Goal: Task Accomplishment & Management: Use online tool/utility

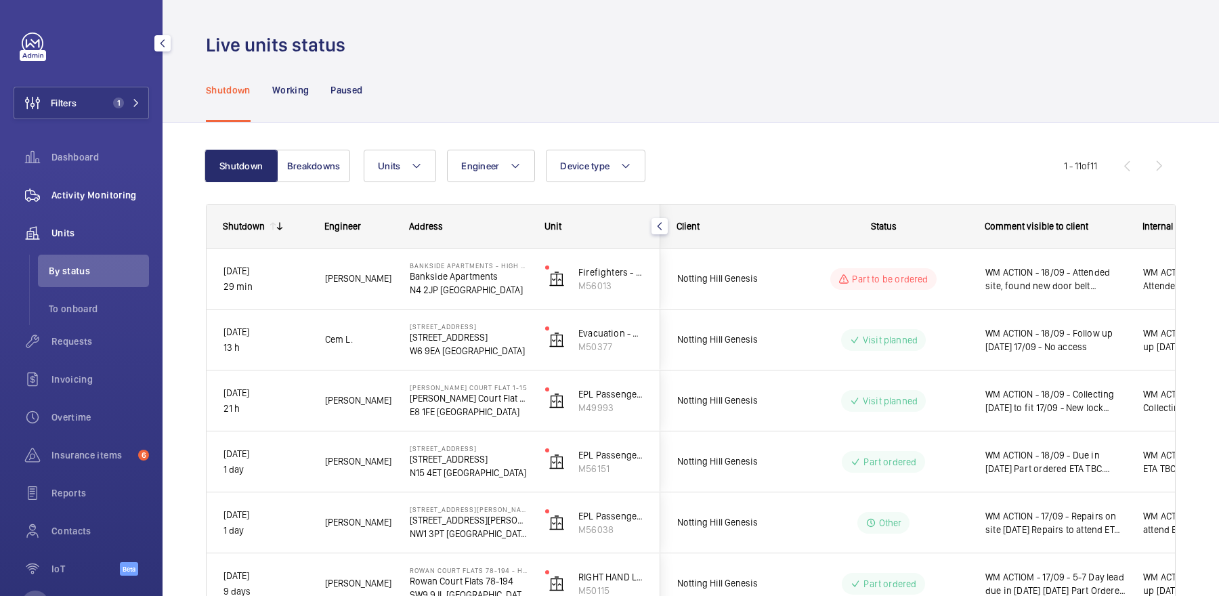
scroll to position [198, 0]
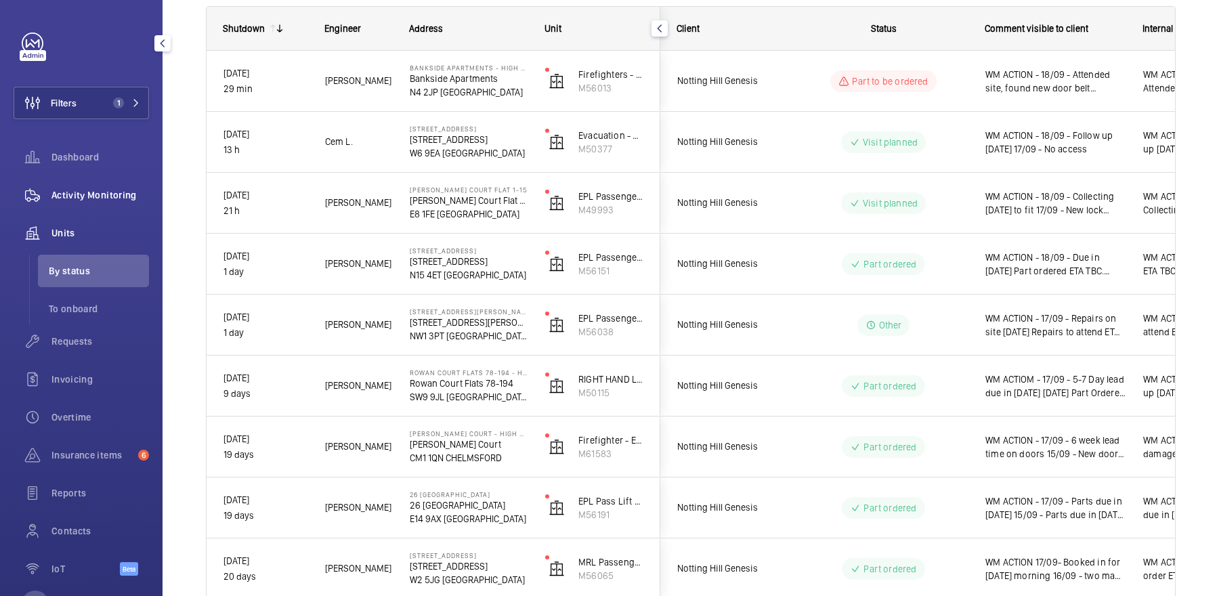
click at [130, 189] on span "Activity Monitoring" at bounding box center [100, 195] width 98 height 14
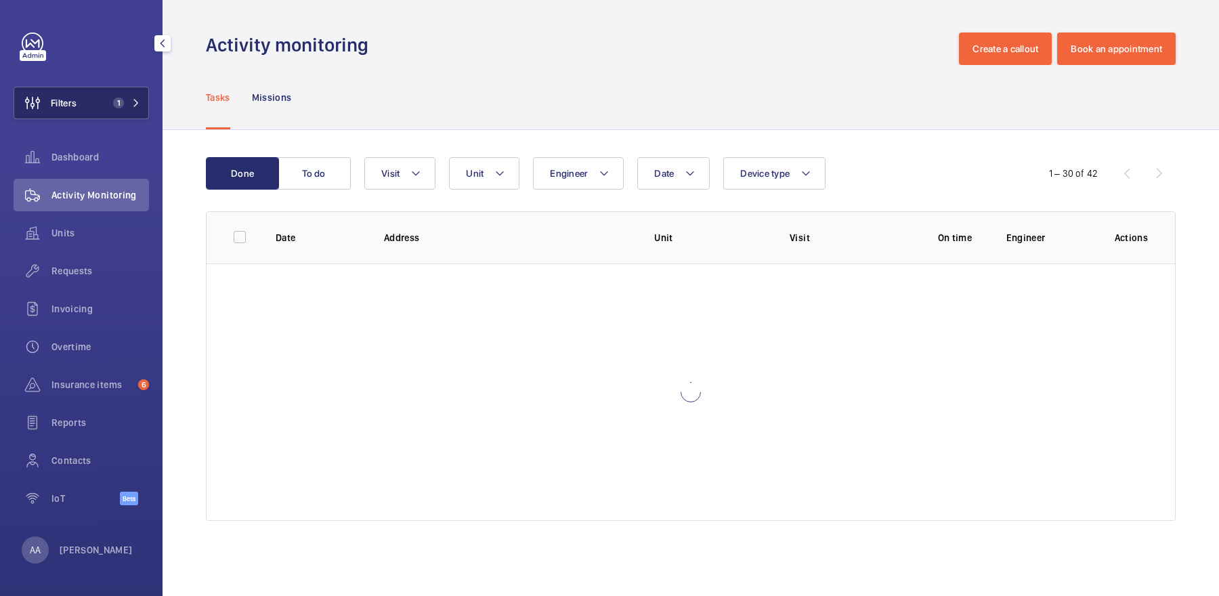
click at [132, 98] on span "1" at bounding box center [124, 103] width 33 height 11
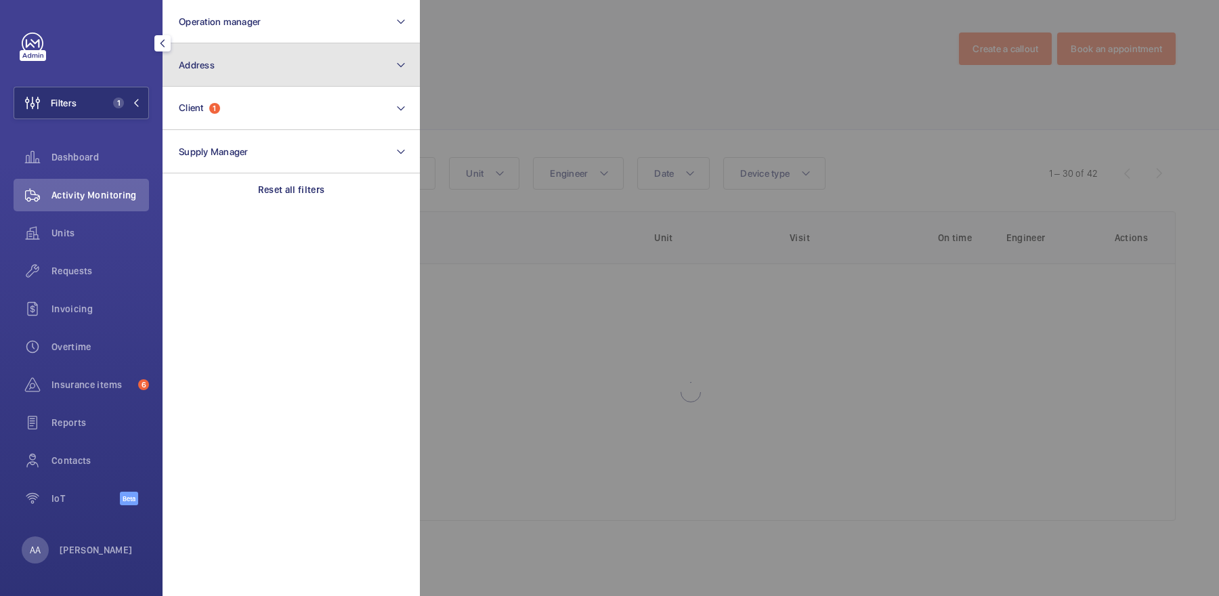
click at [238, 75] on button "Address" at bounding box center [291, 64] width 257 height 43
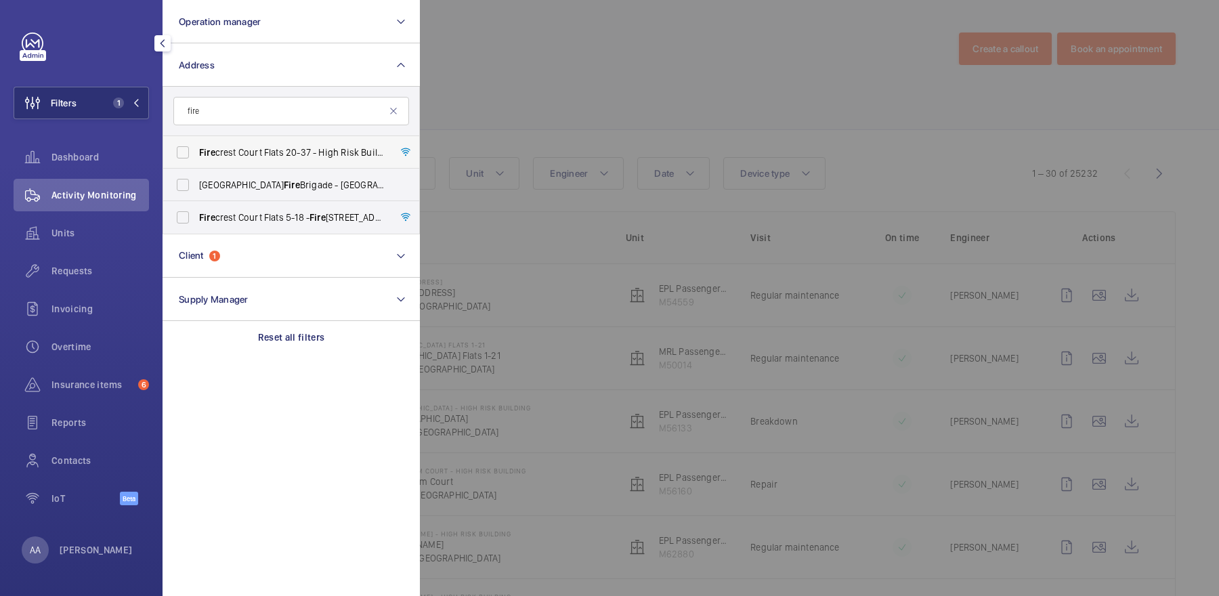
type input "fire"
click at [273, 150] on span "Fire crest Court Flats 20-37 - High Risk Building - Fire [STREET_ADDRESS]" at bounding box center [292, 153] width 186 height 14
click at [196, 150] on input "Fire crest Court Flats 20-37 - High Risk Building - Fire [STREET_ADDRESS]" at bounding box center [182, 152] width 27 height 27
checkbox input "true"
click at [297, 212] on span "Fire crest Court Flats 5-18 - Fire [STREET_ADDRESS]" at bounding box center [292, 218] width 186 height 14
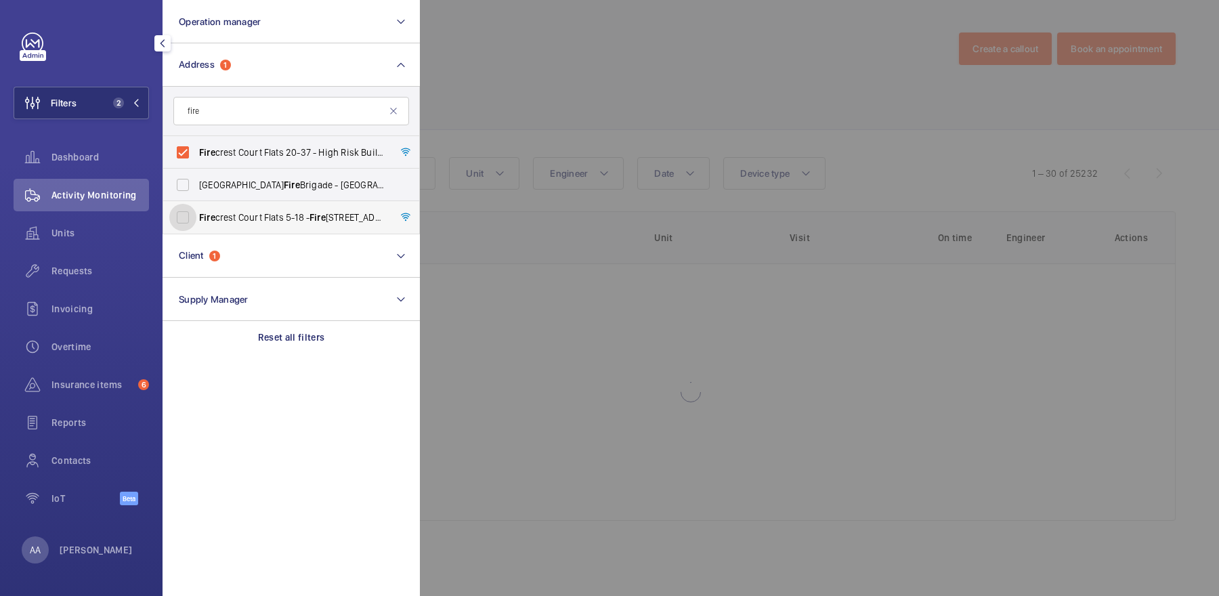
click at [196, 212] on input "Fire crest Court Flats 5-18 - Fire [STREET_ADDRESS]" at bounding box center [182, 217] width 27 height 27
checkbox input "true"
click at [567, 65] on div at bounding box center [1029, 298] width 1219 height 596
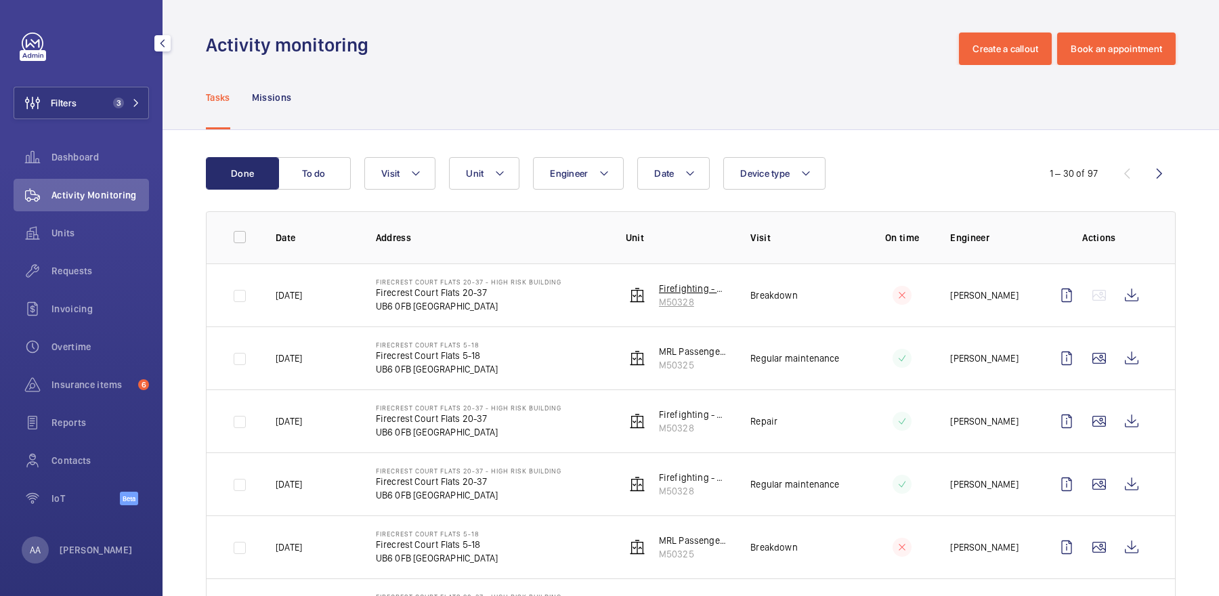
click at [678, 299] on p "M50328" at bounding box center [694, 302] width 70 height 14
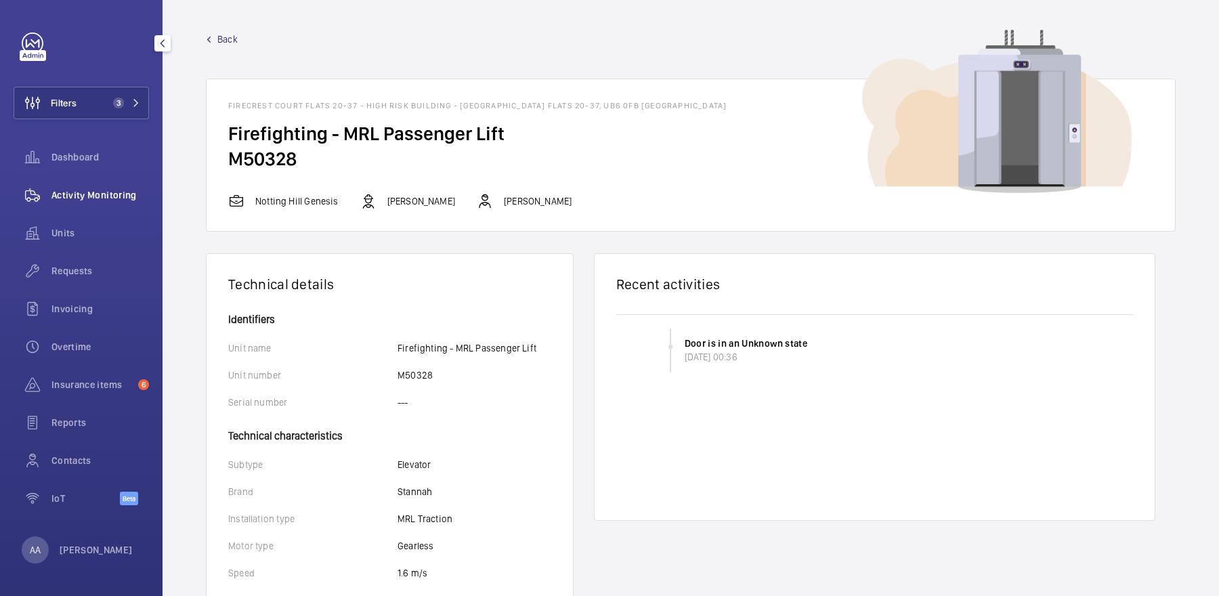
click at [125, 202] on div "Activity Monitoring" at bounding box center [81, 195] width 135 height 33
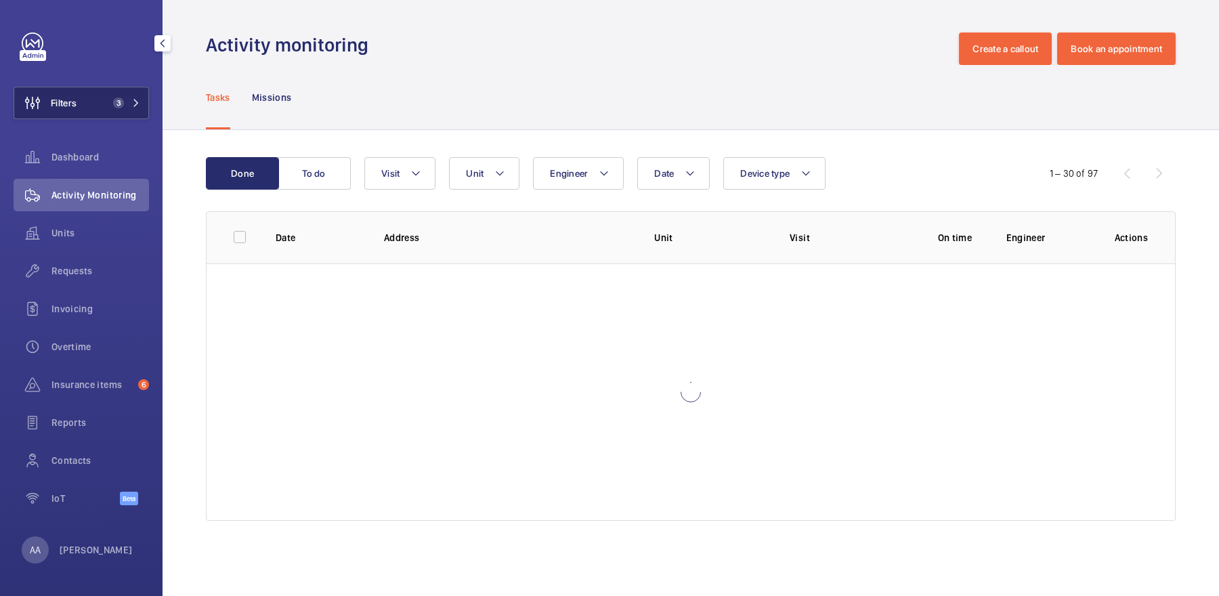
click at [125, 95] on button "Filters 3" at bounding box center [81, 103] width 135 height 33
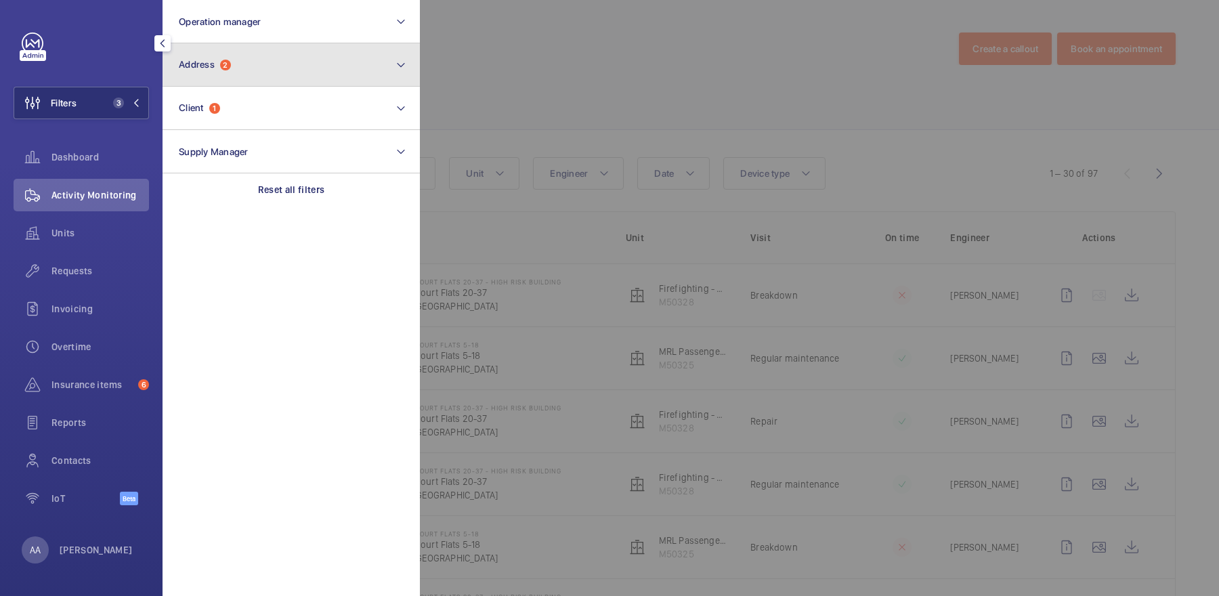
click at [242, 72] on button "Address 2" at bounding box center [291, 64] width 257 height 43
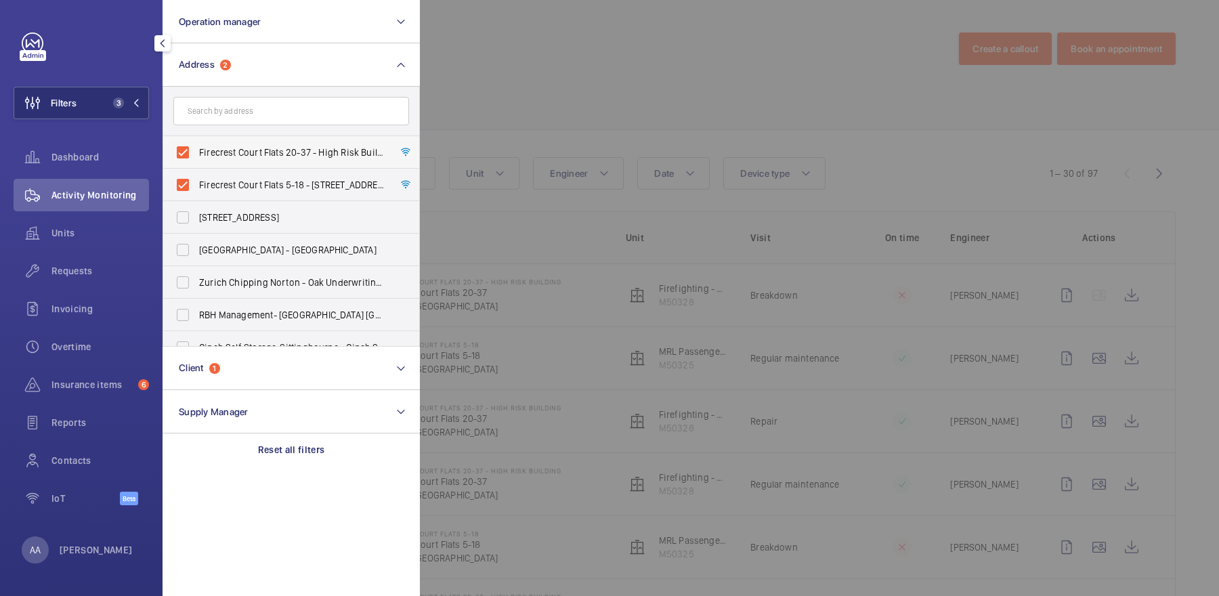
click at [248, 150] on span "Firecrest Court Flats 20-37 - High Risk Building - Firecrest [STREET_ADDRESS]" at bounding box center [292, 153] width 186 height 14
click at [196, 150] on input "Firecrest Court Flats 20-37 - High Risk Building - Firecrest [STREET_ADDRESS]" at bounding box center [182, 152] width 27 height 27
checkbox input "false"
click at [253, 190] on span "Firecrest Court Flats 5-18 - [STREET_ADDRESS]" at bounding box center [292, 185] width 186 height 14
click at [196, 190] on input "Firecrest Court Flats 5-18 - [STREET_ADDRESS]" at bounding box center [182, 184] width 27 height 27
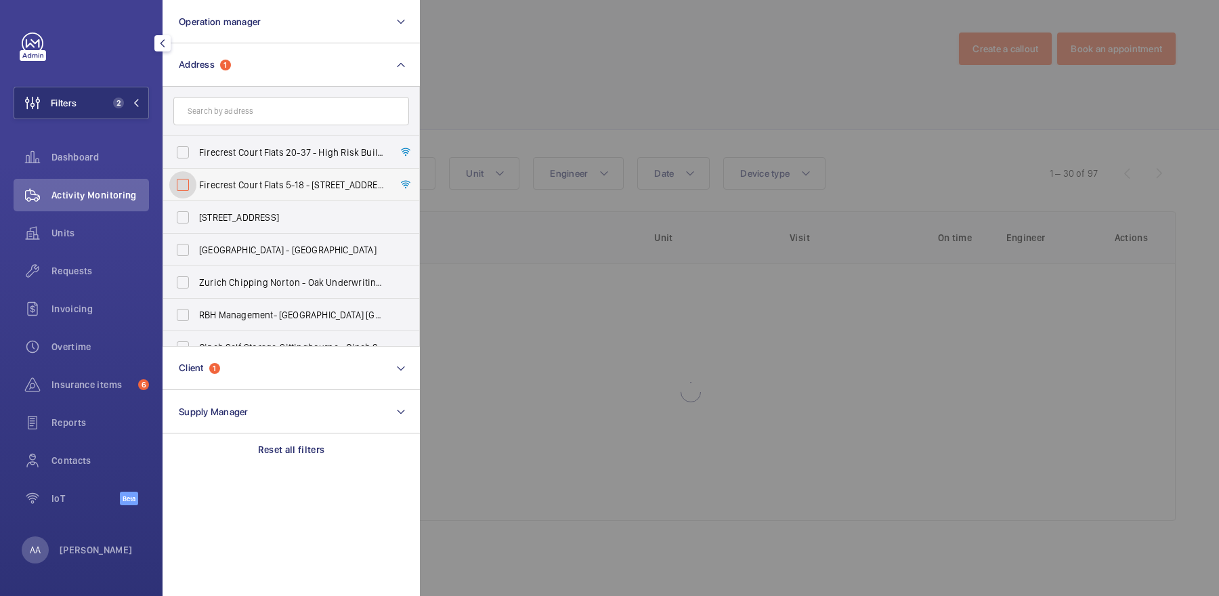
checkbox input "false"
click at [95, 424] on span "Reports" at bounding box center [100, 423] width 98 height 14
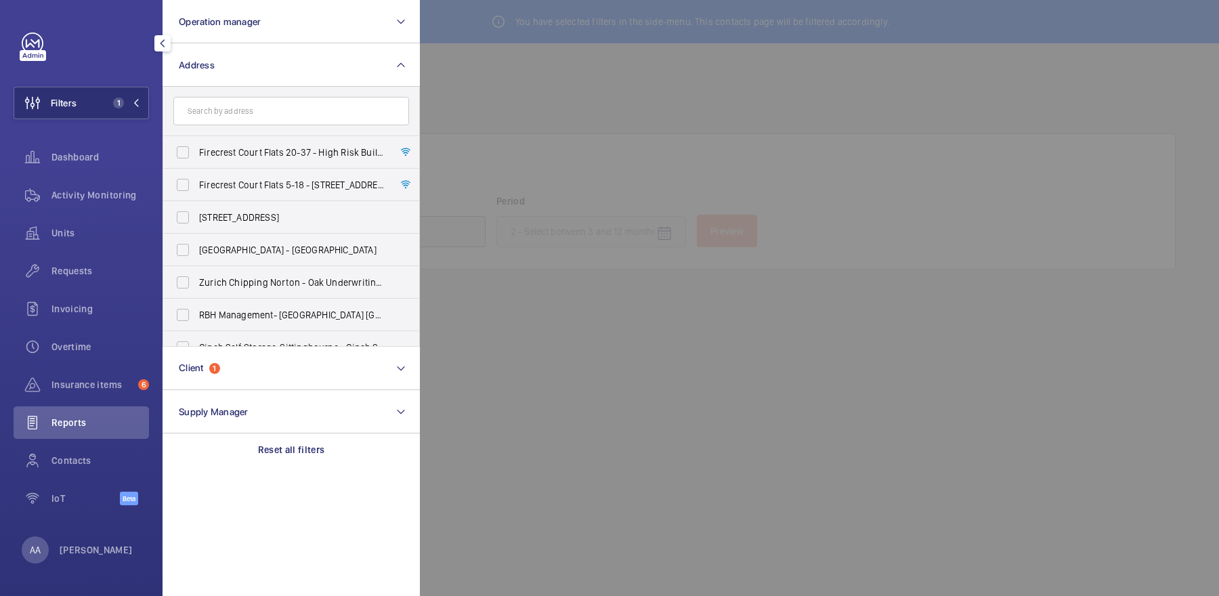
click at [527, 158] on div at bounding box center [1029, 298] width 1219 height 596
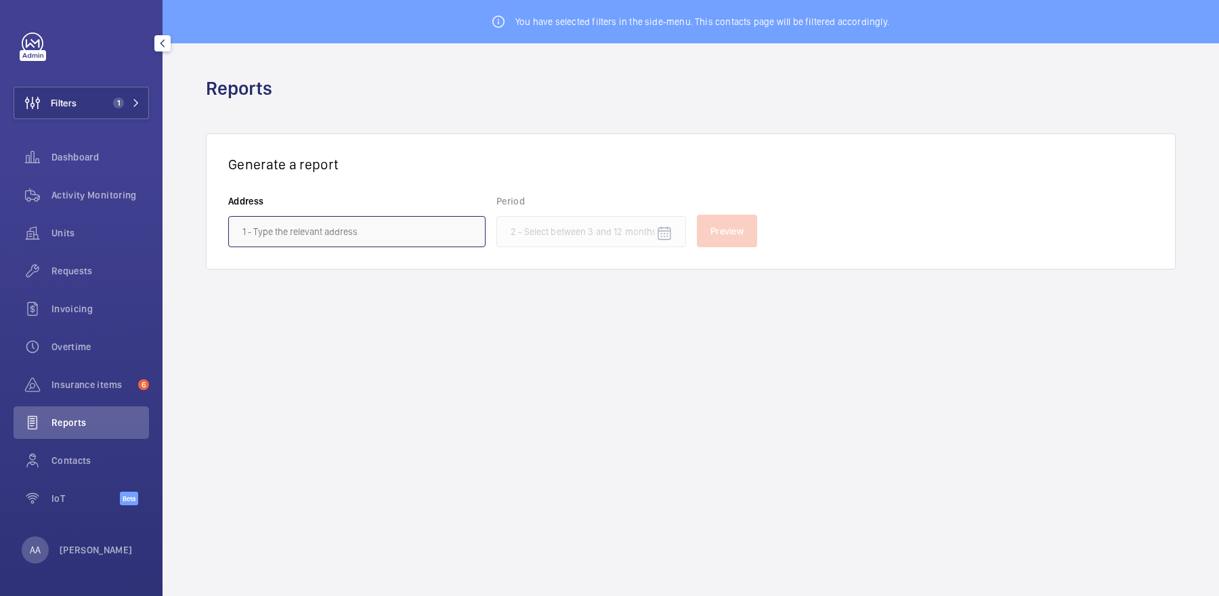
click at [354, 234] on input "text" at bounding box center [356, 231] width 257 height 31
click at [341, 276] on span "[GEOGRAPHIC_DATA] - High [STREET_ADDRESS]" at bounding box center [339, 271] width 194 height 14
type input "[GEOGRAPHIC_DATA] - High [STREET_ADDRESS]"
click at [651, 228] on span "Open calendar" at bounding box center [664, 233] width 33 height 33
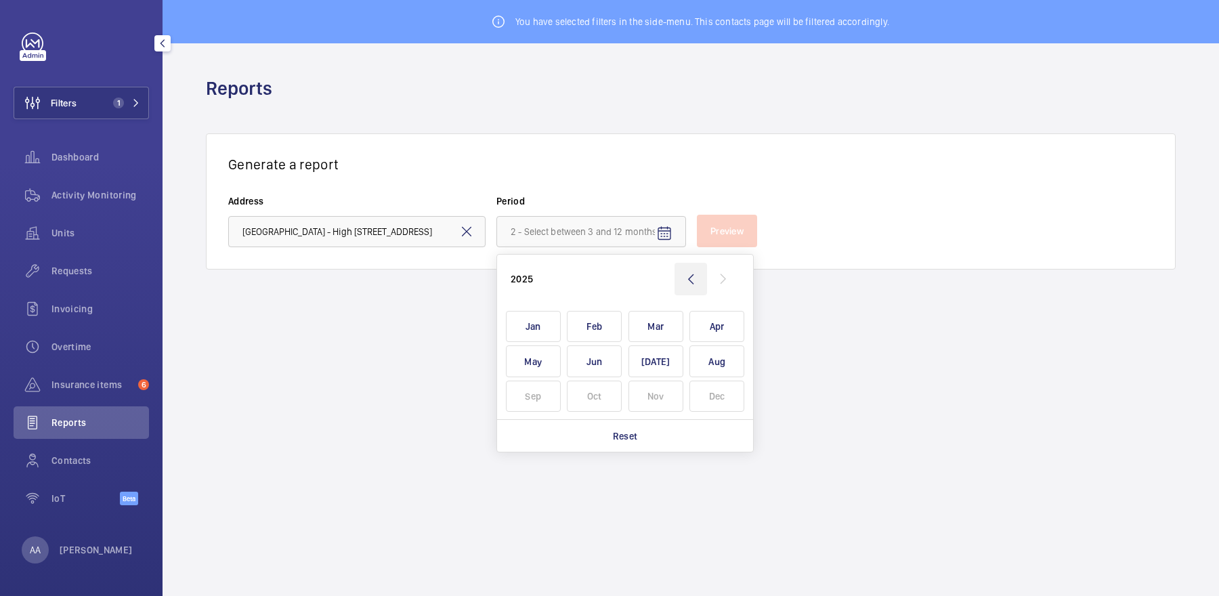
click at [693, 273] on wm-front-icon-button at bounding box center [690, 279] width 33 height 33
click at [722, 399] on span "Dec" at bounding box center [716, 397] width 55 height 32
click at [712, 276] on wm-front-icon-button at bounding box center [723, 279] width 33 height 33
click at [609, 317] on span "Feb" at bounding box center [594, 327] width 55 height 32
type input "[DATE] - [DATE]"
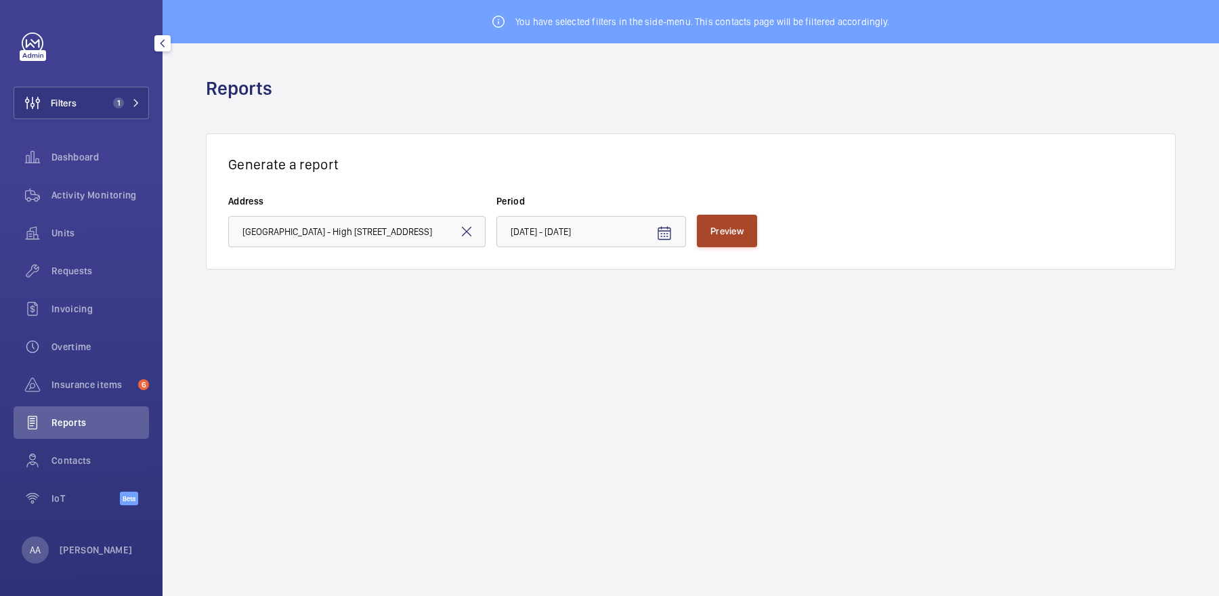
click at [748, 232] on button "Preview" at bounding box center [727, 231] width 60 height 33
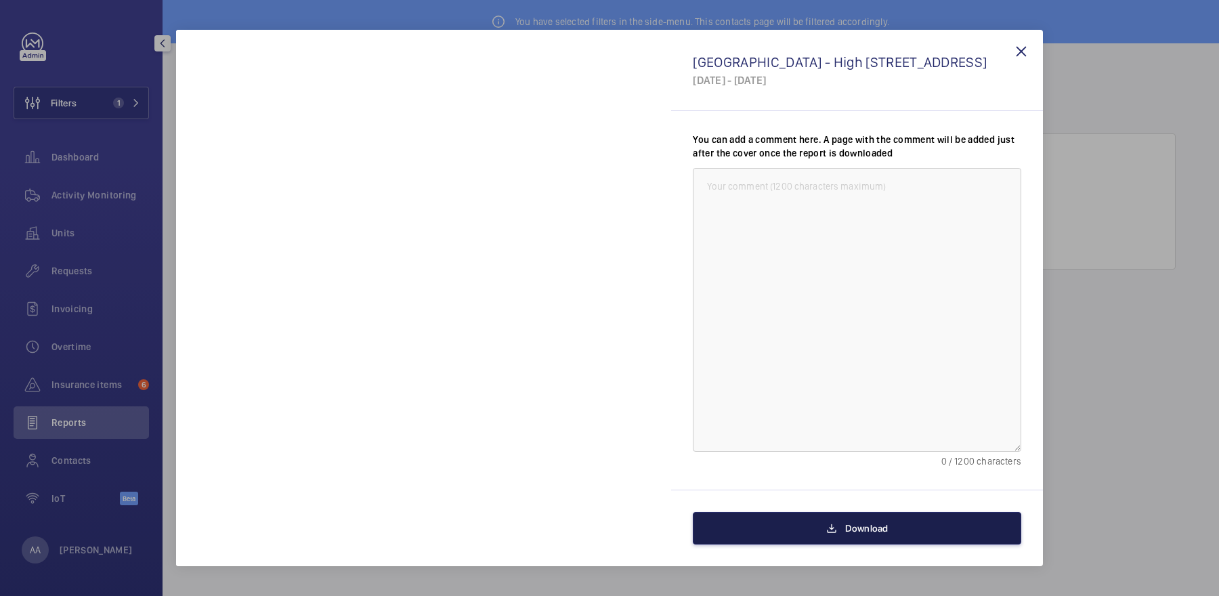
click at [813, 521] on button "Download" at bounding box center [857, 528] width 328 height 33
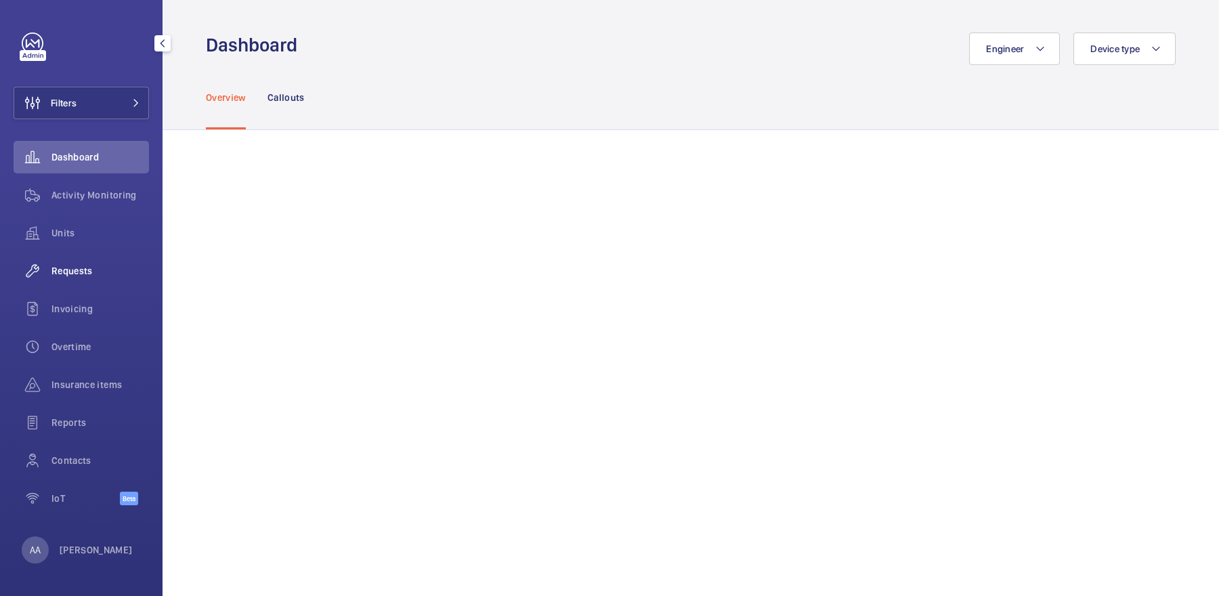
click at [89, 268] on span "Requests" at bounding box center [100, 271] width 98 height 14
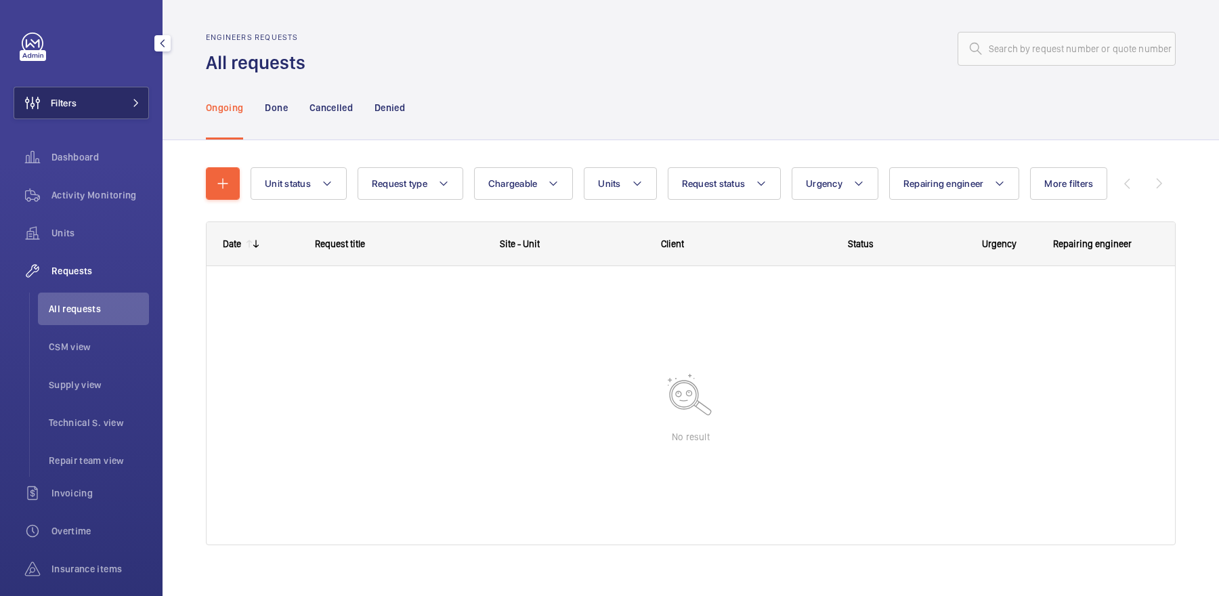
click at [96, 116] on button "Filters" at bounding box center [81, 103] width 135 height 33
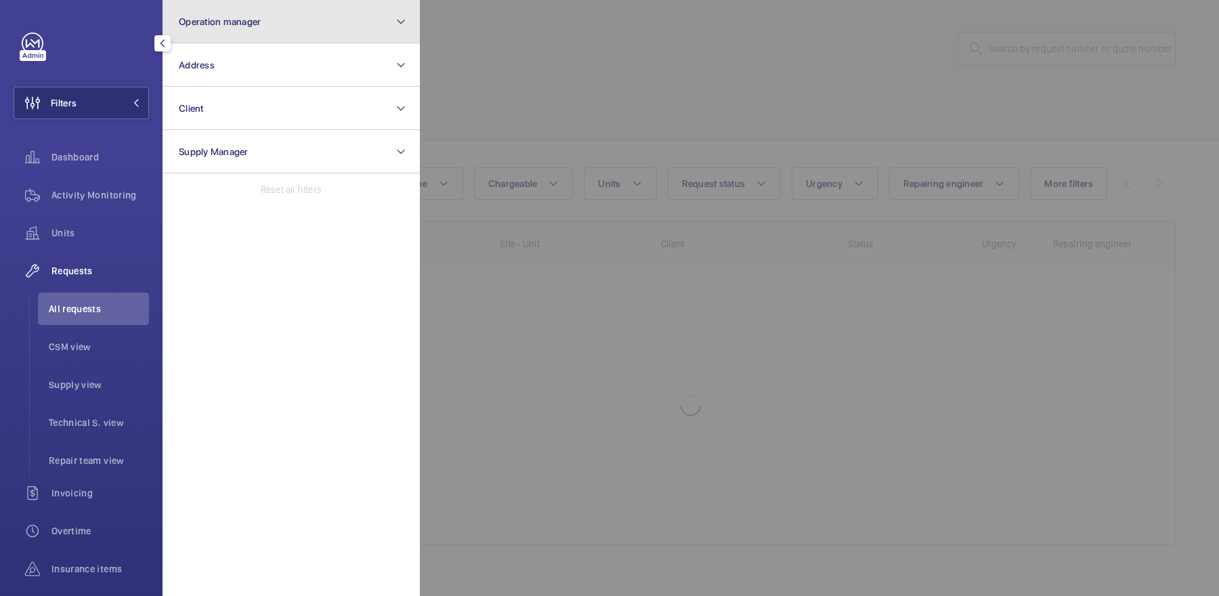
click at [271, 37] on button "Operation manager" at bounding box center [291, 21] width 257 height 43
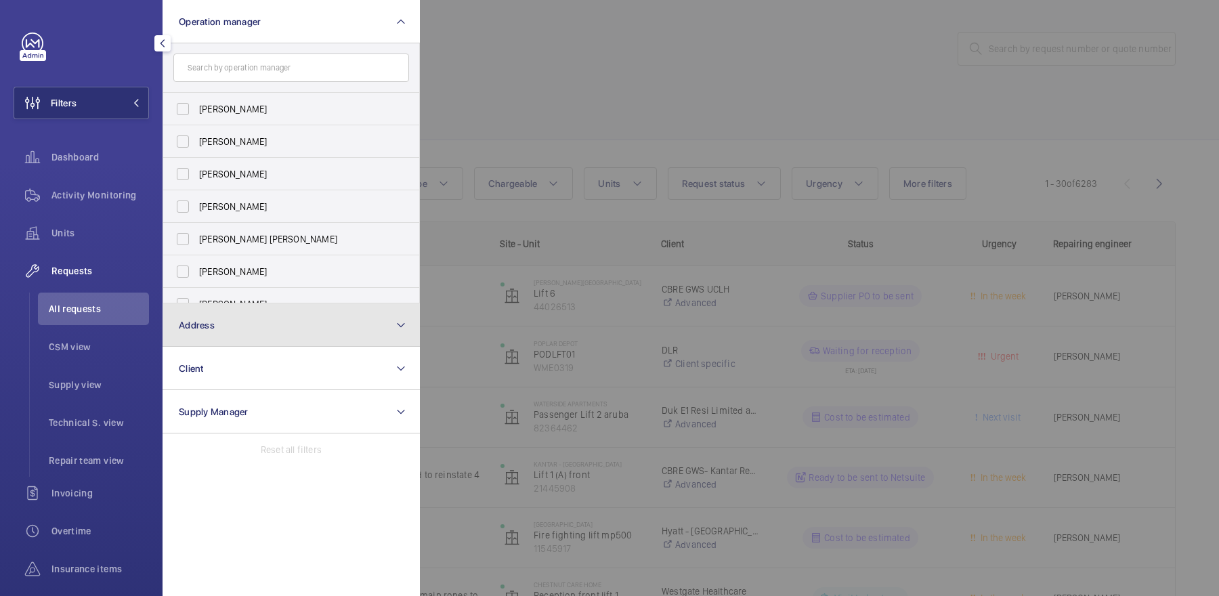
click at [238, 322] on button "Address" at bounding box center [291, 324] width 257 height 43
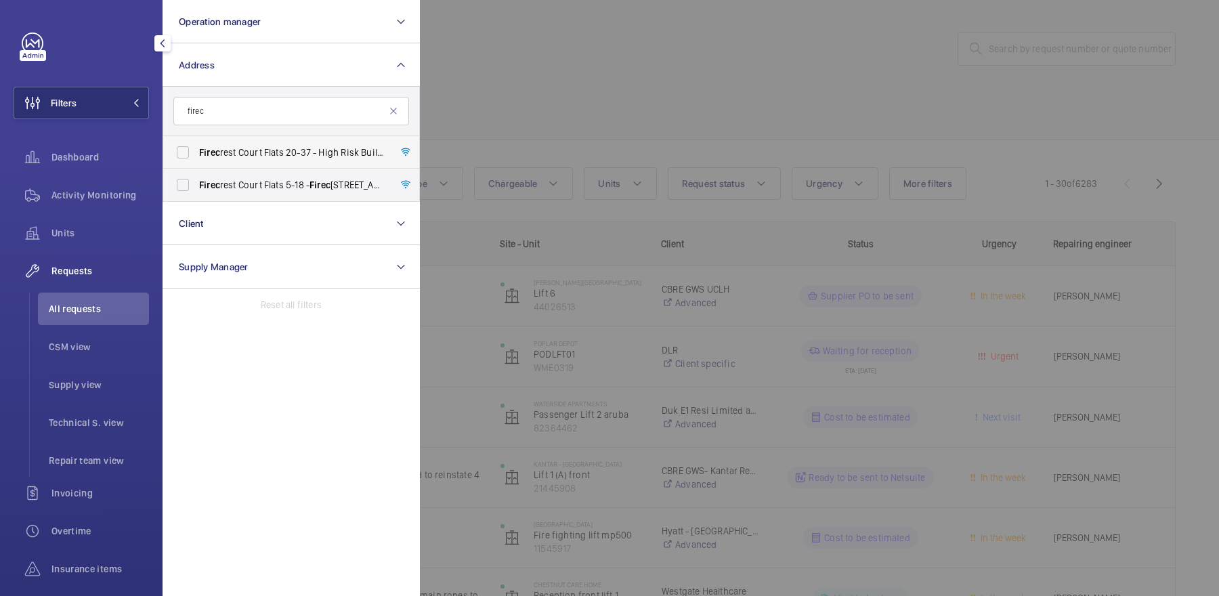
type input "firec"
click at [312, 144] on label "Firec rest Court Flats 20-37 - High Risk Building - Firec [STREET_ADDRESS]" at bounding box center [281, 152] width 236 height 33
click at [196, 144] on input "Firec rest Court Flats 20-37 - High Risk Building - Firec [STREET_ADDRESS]" at bounding box center [182, 152] width 27 height 27
checkbox input "true"
click at [316, 190] on span "Firec" at bounding box center [319, 184] width 21 height 11
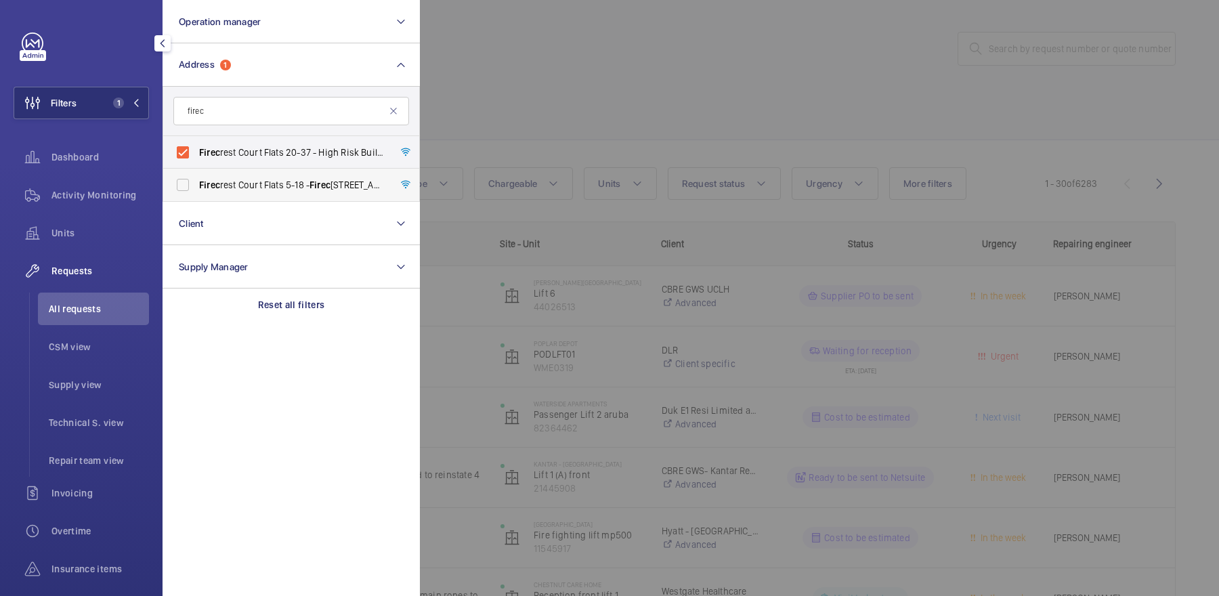
click at [196, 190] on input "Firec rest Court Flats 5-18 - Firec rest Court Flats 5-18, LONDON UB6 0FB" at bounding box center [182, 184] width 27 height 27
checkbox input "true"
click at [590, 110] on div at bounding box center [1029, 298] width 1219 height 596
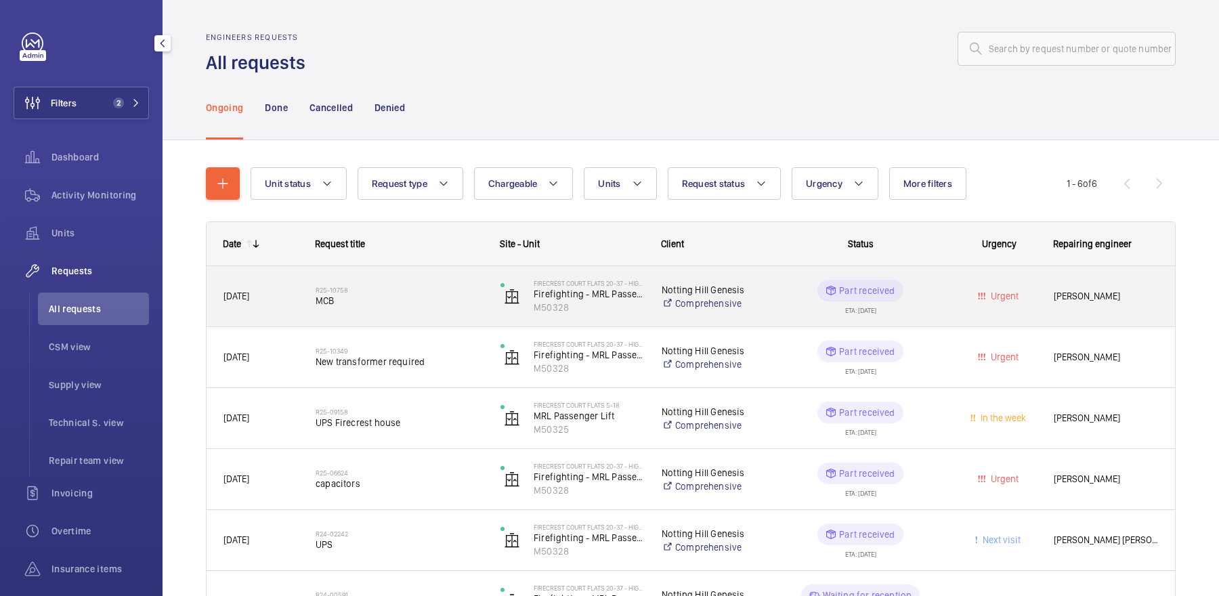
click at [414, 301] on span "MCB" at bounding box center [399, 301] width 167 height 14
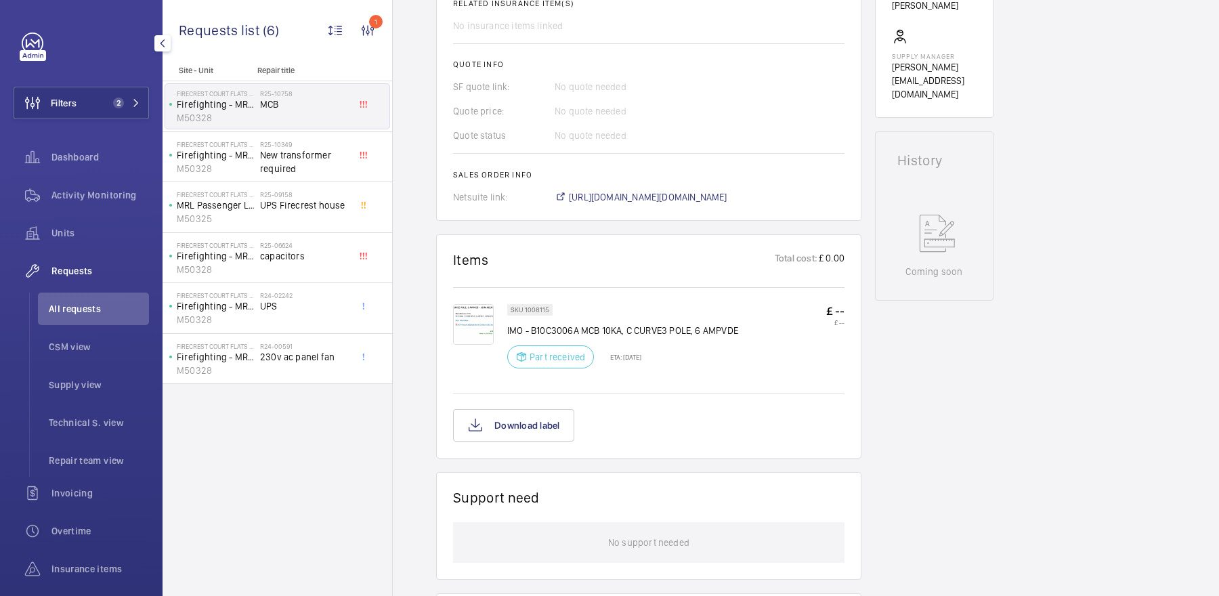
scroll to position [557, 0]
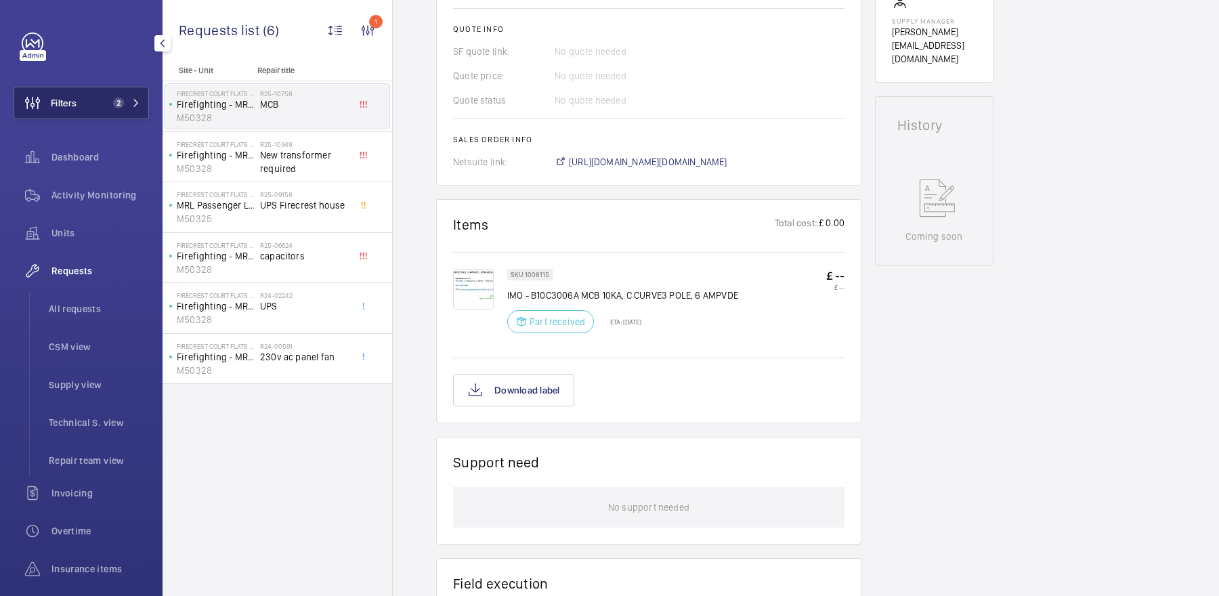
click at [109, 93] on button "Filters 2" at bounding box center [81, 103] width 135 height 33
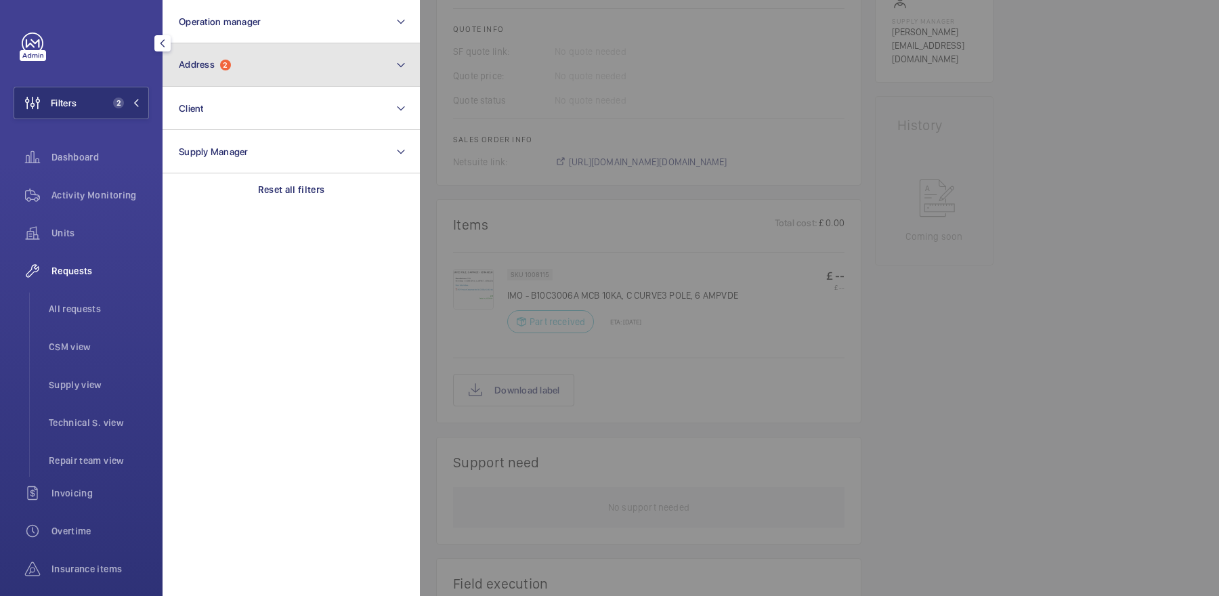
click at [253, 70] on button "Address 2" at bounding box center [291, 64] width 257 height 43
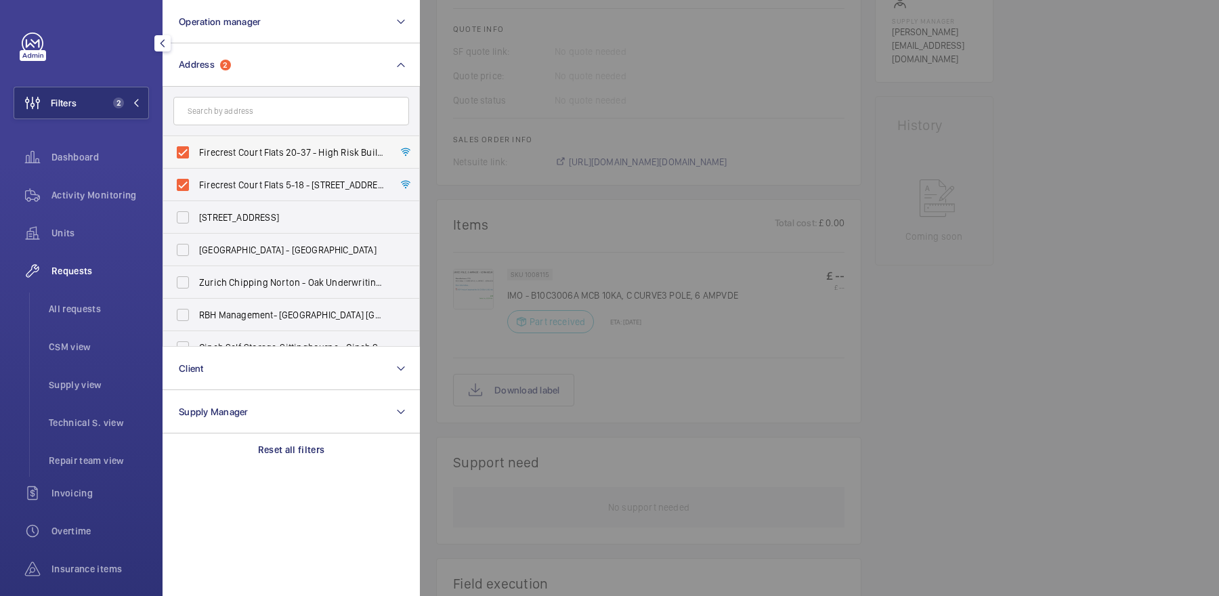
click at [244, 151] on span "Firecrest Court Flats 20-37 - High Risk Building - Firecrest [STREET_ADDRESS]" at bounding box center [292, 153] width 186 height 14
click at [196, 151] on input "Firecrest Court Flats 20-37 - High Risk Building - Firecrest [STREET_ADDRESS]" at bounding box center [182, 152] width 27 height 27
checkbox input "false"
click at [248, 181] on span "Firecrest Court Flats 5-18 - [STREET_ADDRESS]" at bounding box center [292, 185] width 186 height 14
click at [196, 181] on input "Firecrest Court Flats 5-18 - [STREET_ADDRESS]" at bounding box center [182, 184] width 27 height 27
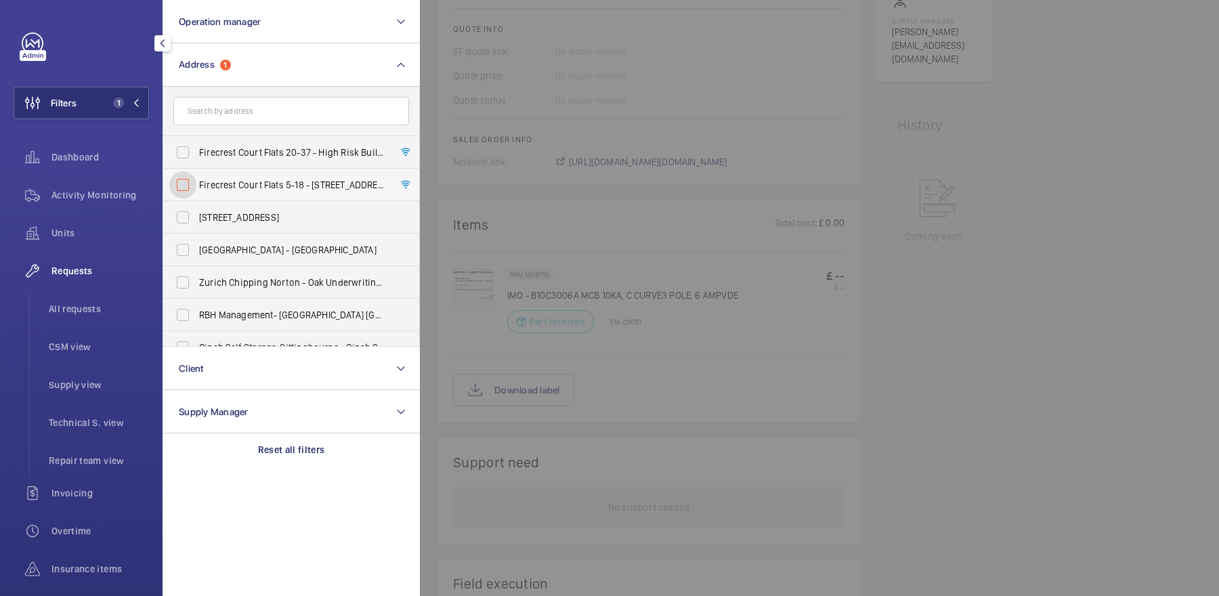
checkbox input "false"
click at [250, 106] on input "text" at bounding box center [291, 111] width 236 height 28
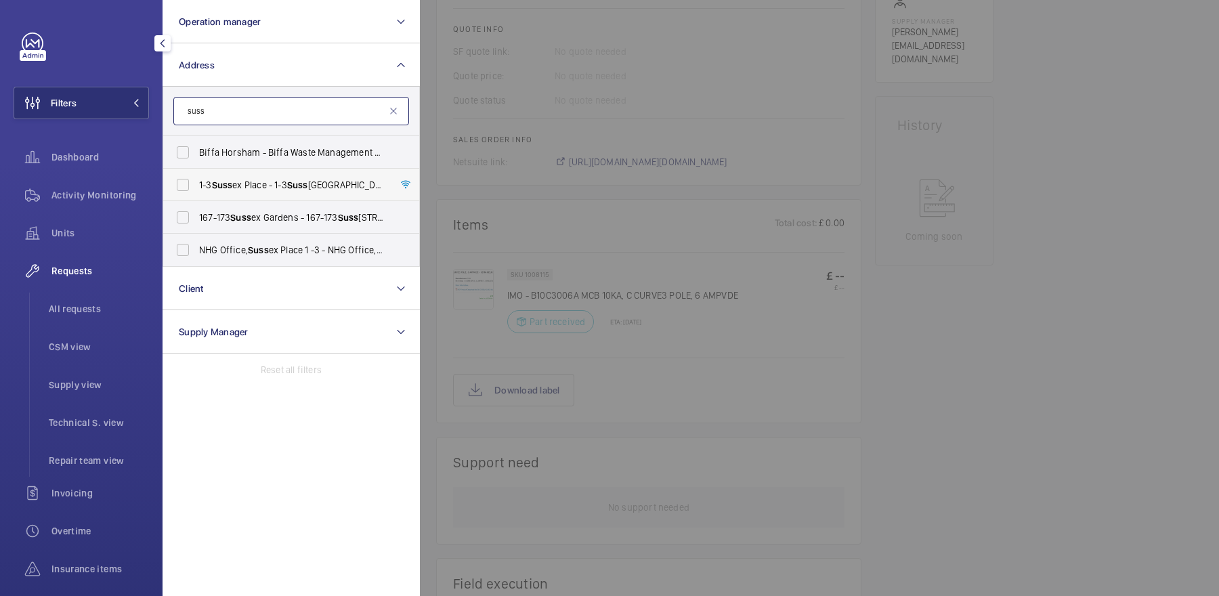
type input "suss"
click at [256, 182] on span "1-3 Suss ex Place - 1-3 Suss ex Place, LONDON W6 9EA" at bounding box center [292, 185] width 186 height 14
click at [196, 182] on input "1-3 Suss ex Place - 1-3 Suss ex Place, LONDON W6 9EA" at bounding box center [182, 184] width 27 height 27
checkbox input "true"
click at [275, 249] on span "NHG Office, Suss ex Place 1 -3 - NHG Office, Suss ex Place 1 -3, LONDON W6 9EA" at bounding box center [292, 250] width 186 height 14
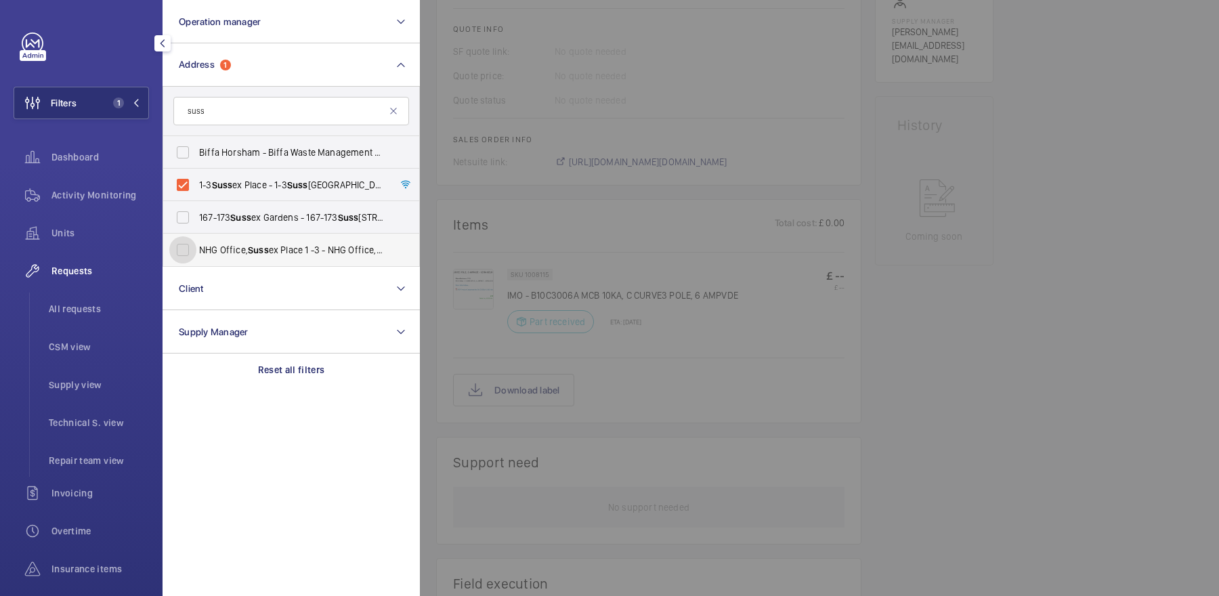
click at [196, 249] on input "NHG Office, Suss ex Place 1 -3 - NHG Office, Suss ex Place 1 -3, LONDON W6 9EA" at bounding box center [182, 249] width 27 height 27
checkbox input "true"
click at [550, 182] on div at bounding box center [1029, 298] width 1219 height 596
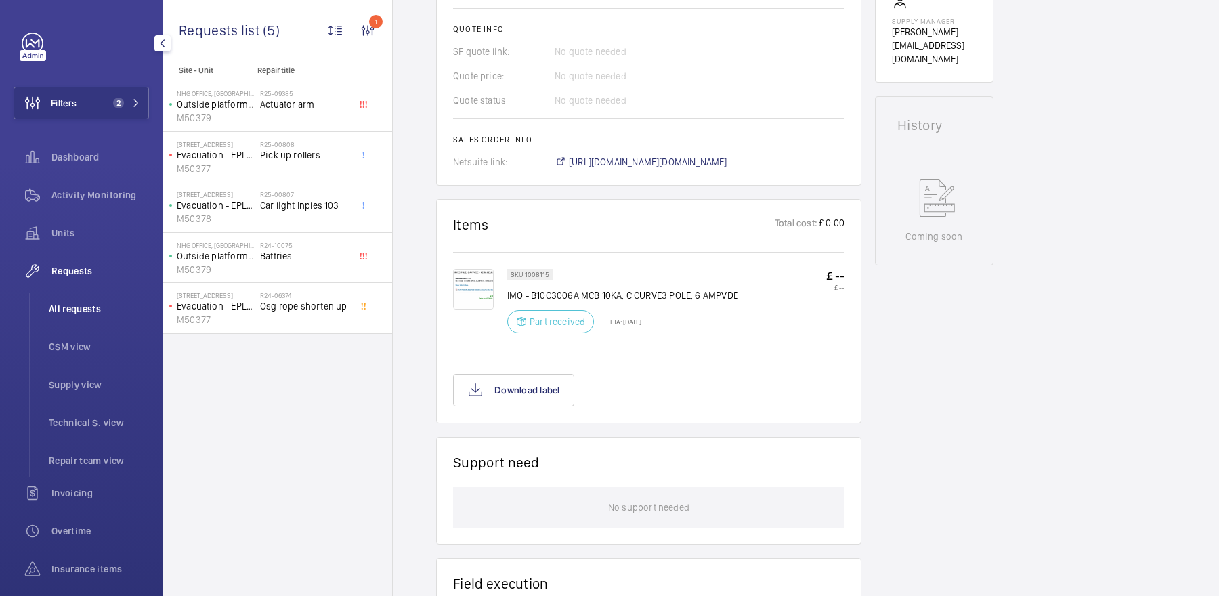
click at [89, 301] on li "All requests" at bounding box center [93, 309] width 111 height 33
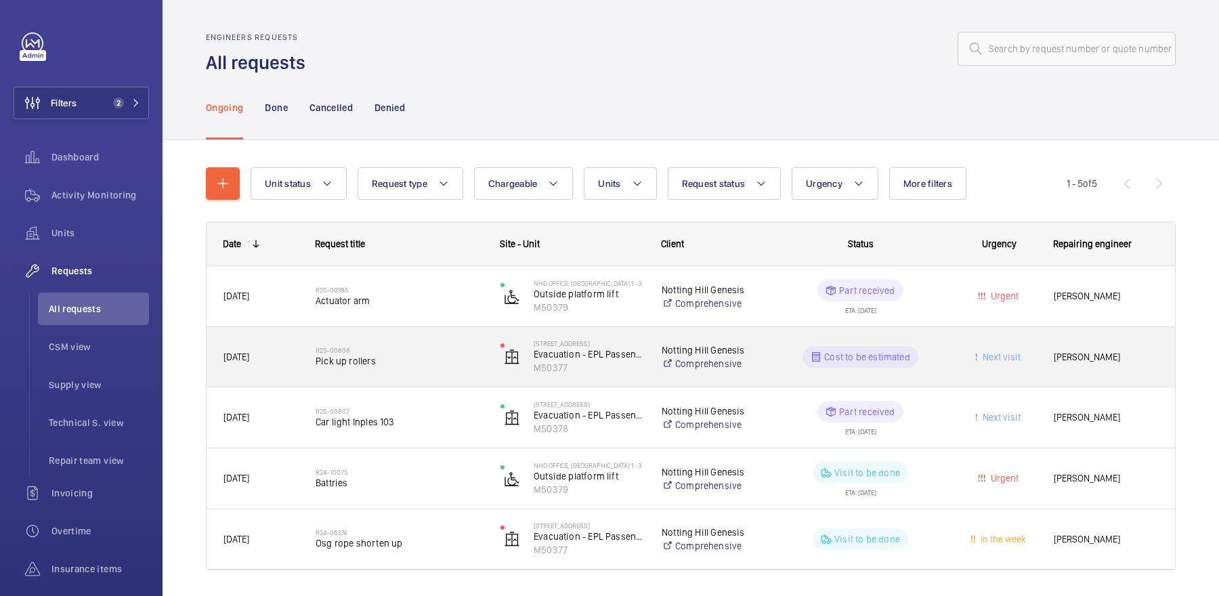
click at [426, 349] on h2 "R25-00808" at bounding box center [399, 350] width 167 height 8
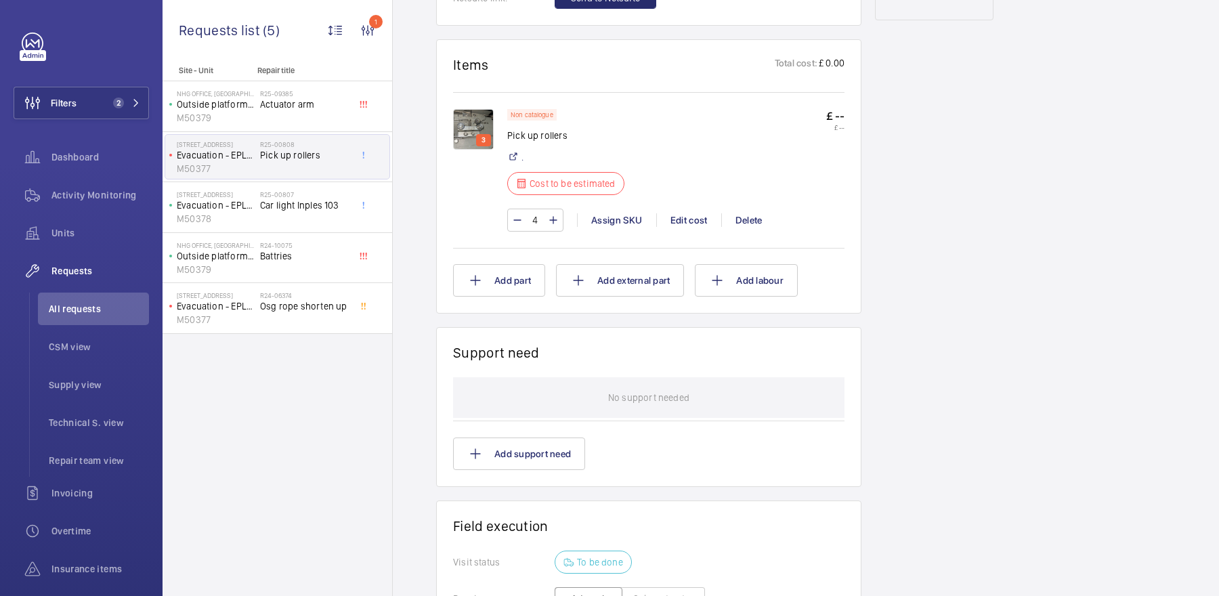
scroll to position [710, 0]
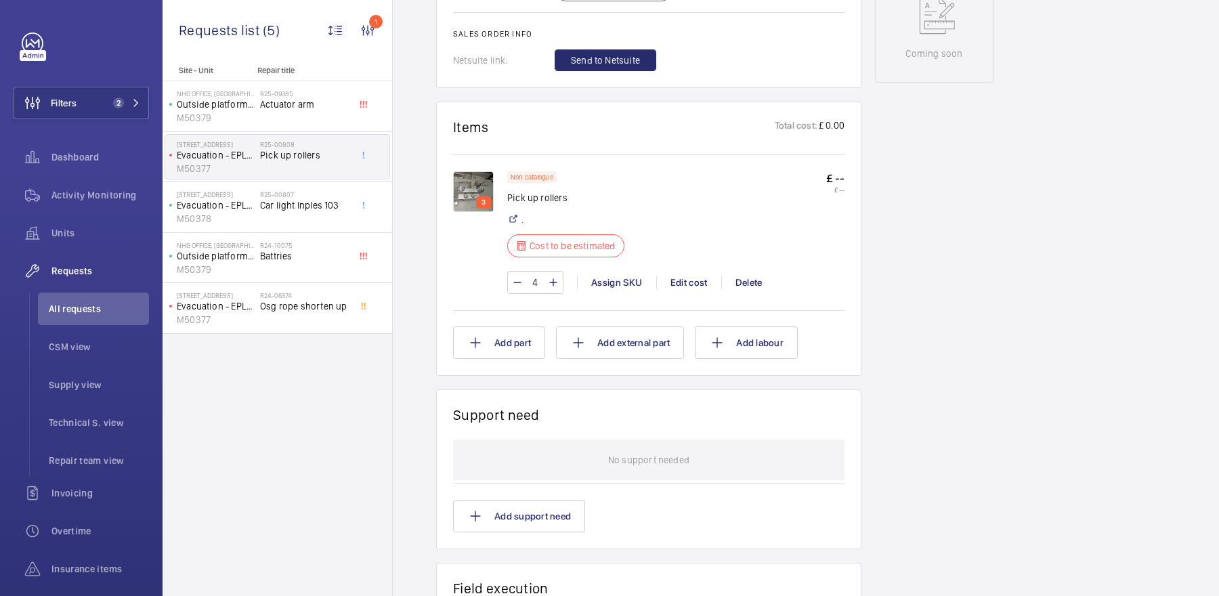
click at [459, 190] on img at bounding box center [473, 191] width 41 height 41
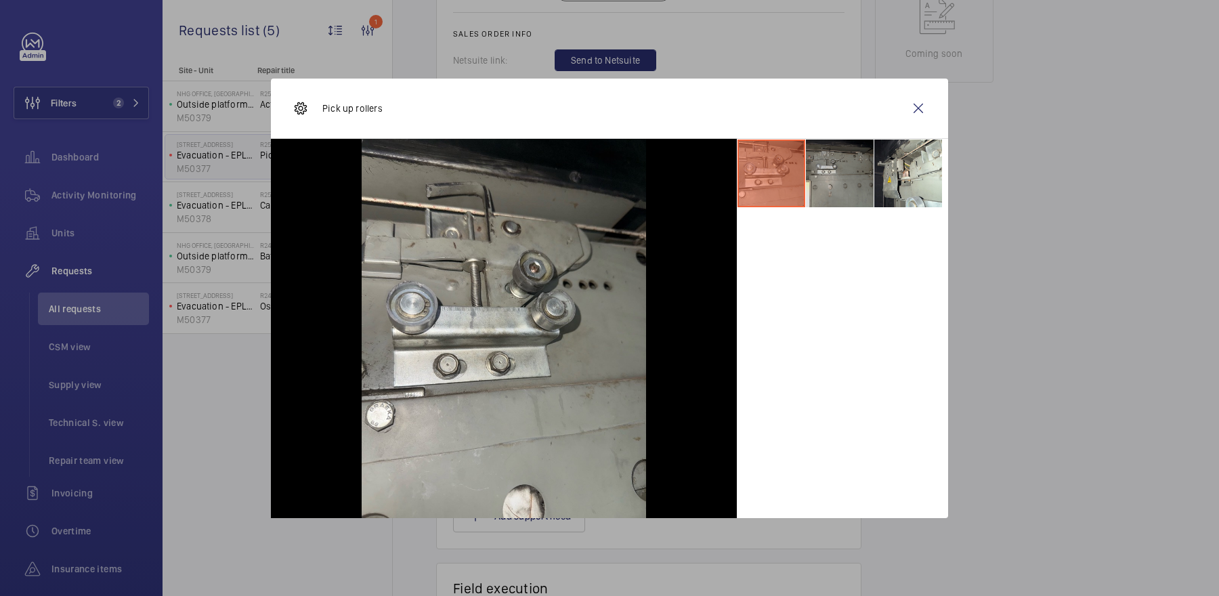
click at [857, 170] on li at bounding box center [840, 173] width 68 height 68
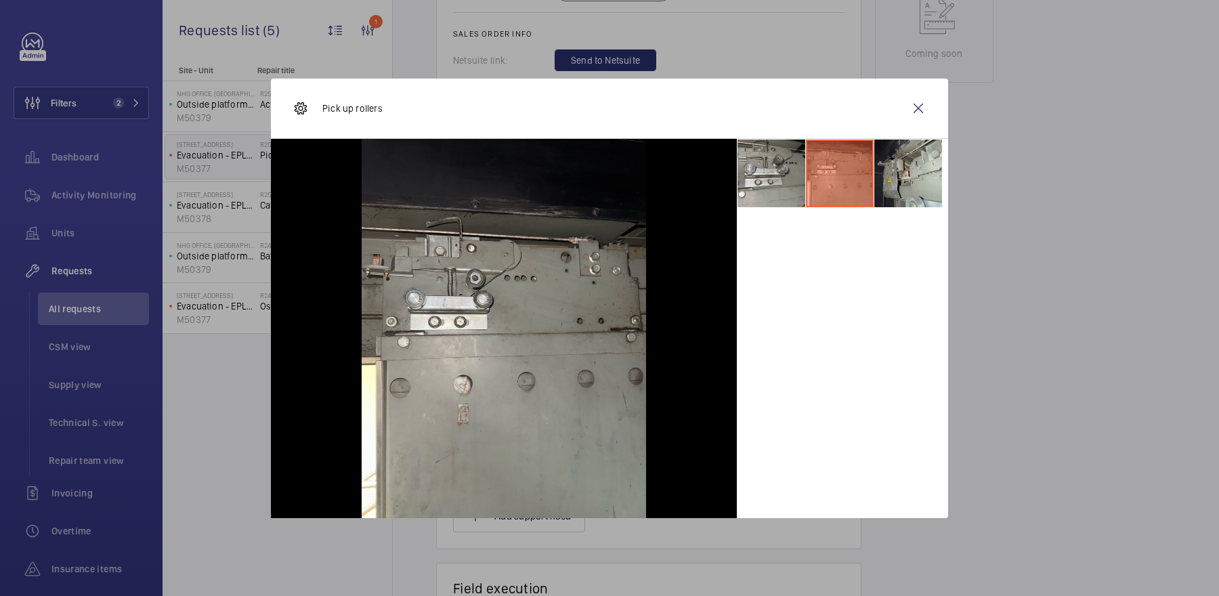
click at [905, 173] on li at bounding box center [908, 173] width 68 height 68
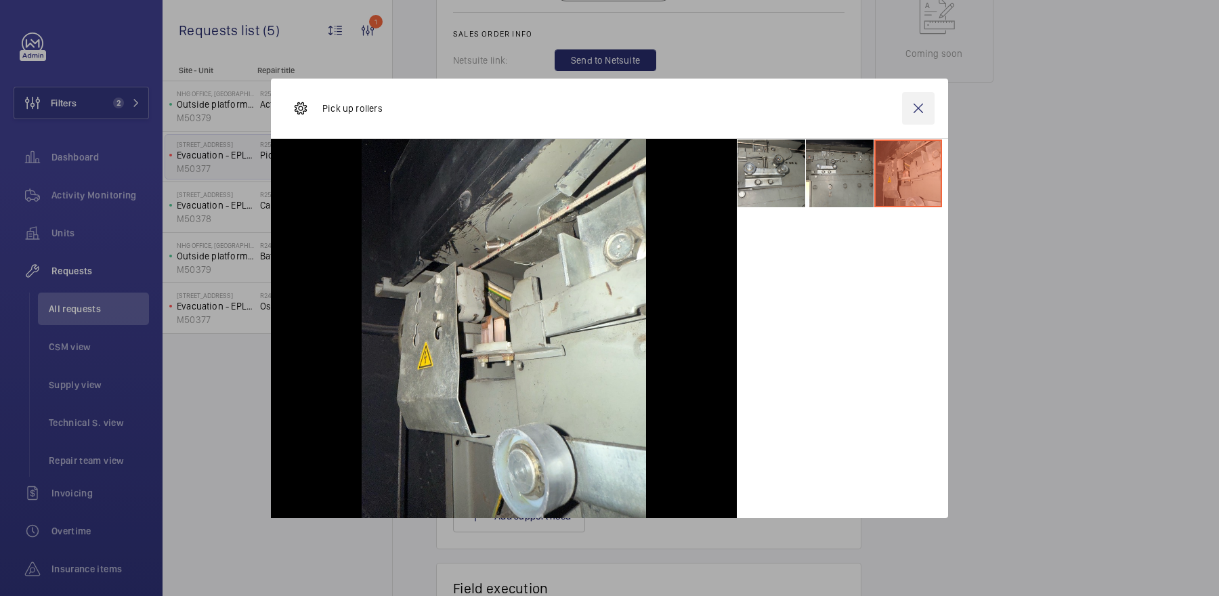
click at [917, 105] on wm-front-icon-button at bounding box center [918, 108] width 33 height 33
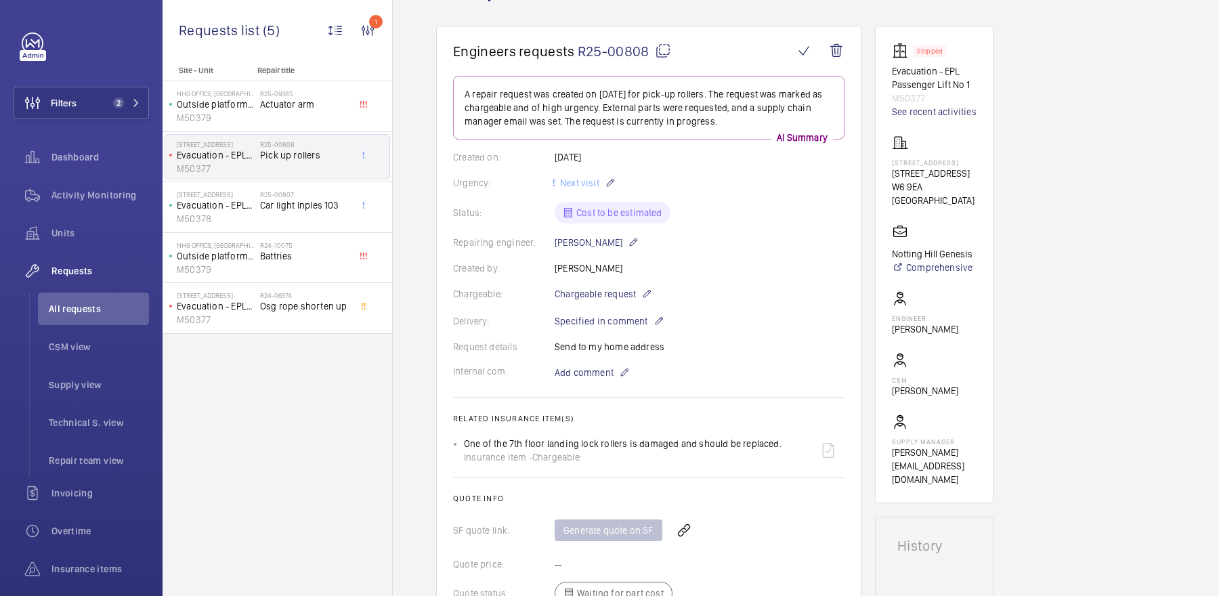
scroll to position [0, 0]
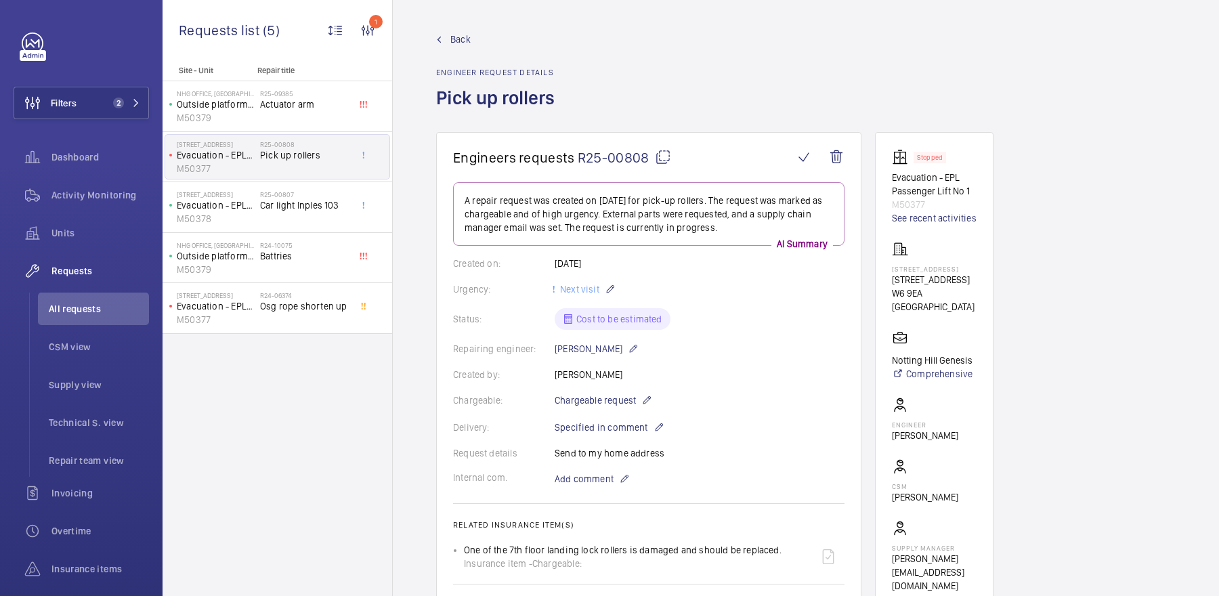
click at [657, 158] on mat-icon at bounding box center [663, 157] width 16 height 16
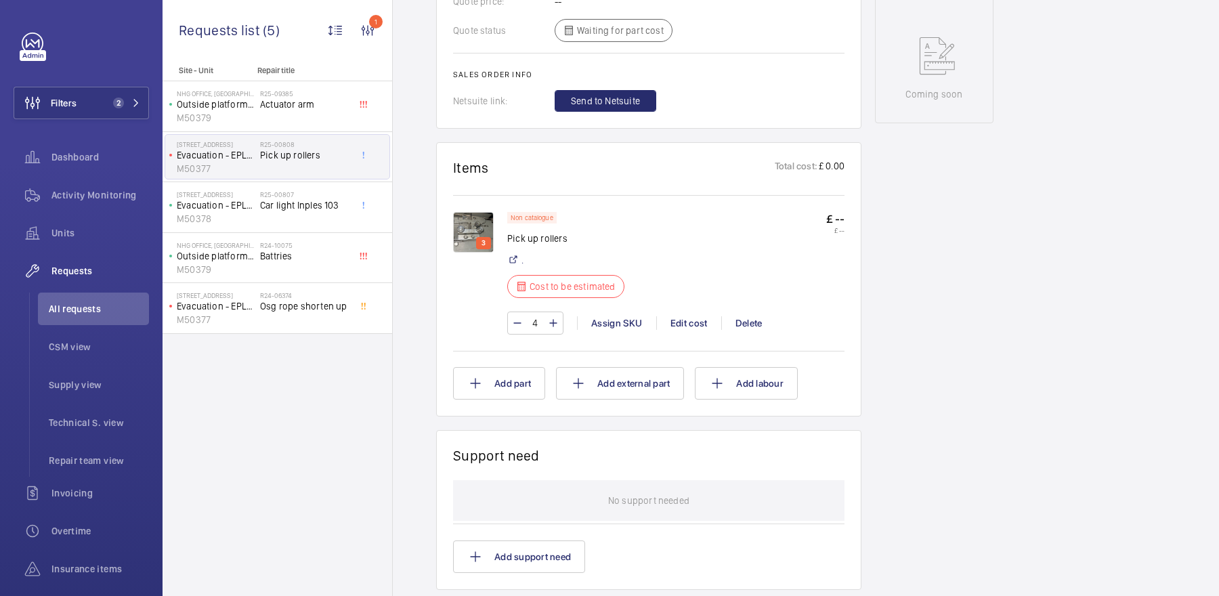
scroll to position [672, 0]
click at [478, 224] on img at bounding box center [473, 229] width 41 height 41
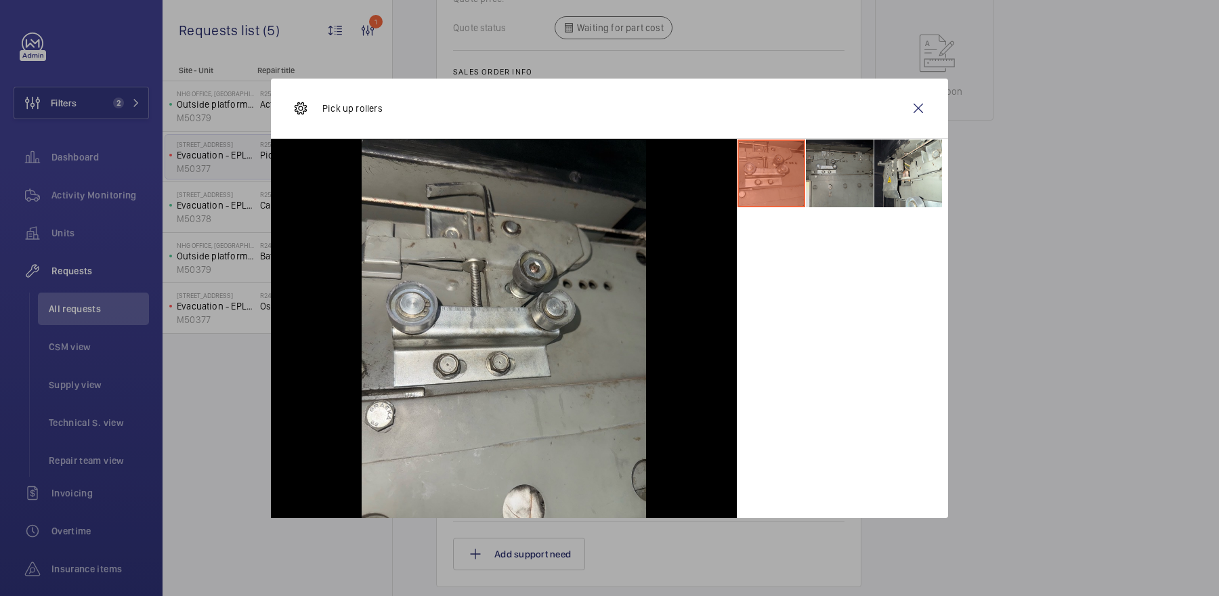
click at [819, 192] on li at bounding box center [840, 173] width 68 height 68
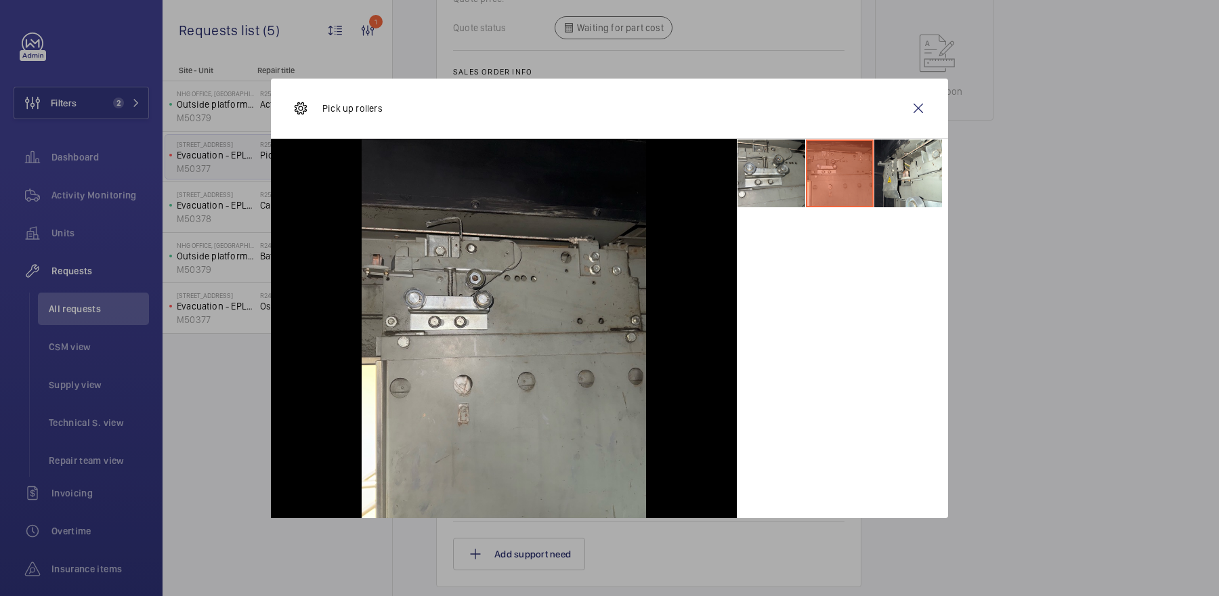
click at [963, 175] on div at bounding box center [609, 298] width 1219 height 596
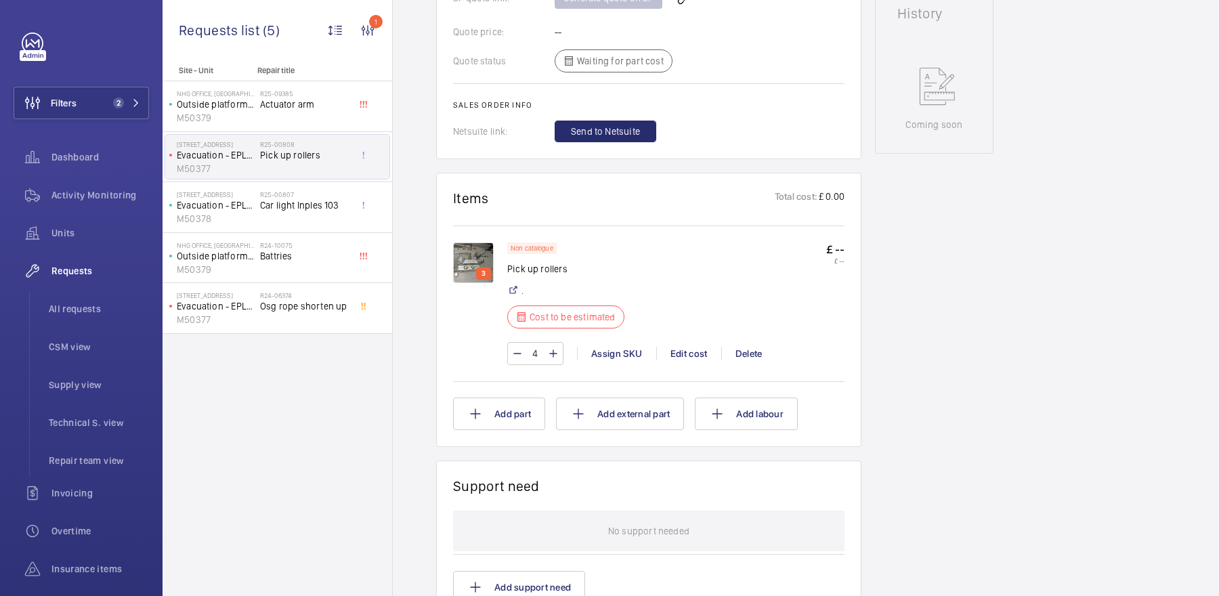
scroll to position [695, 0]
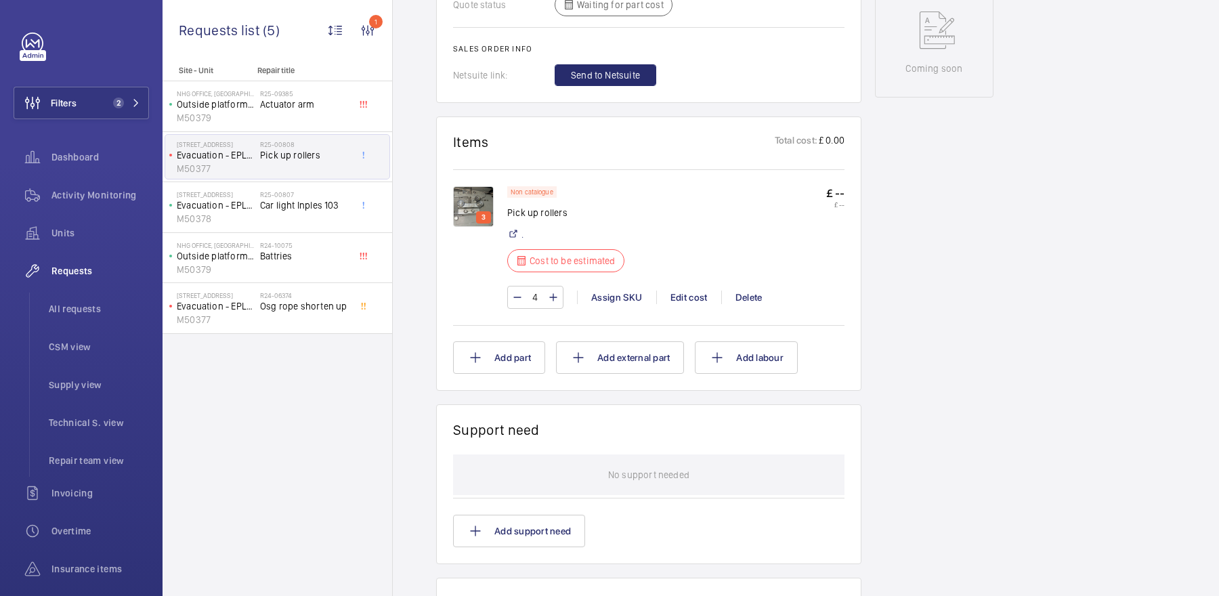
click at [477, 198] on img at bounding box center [473, 206] width 41 height 41
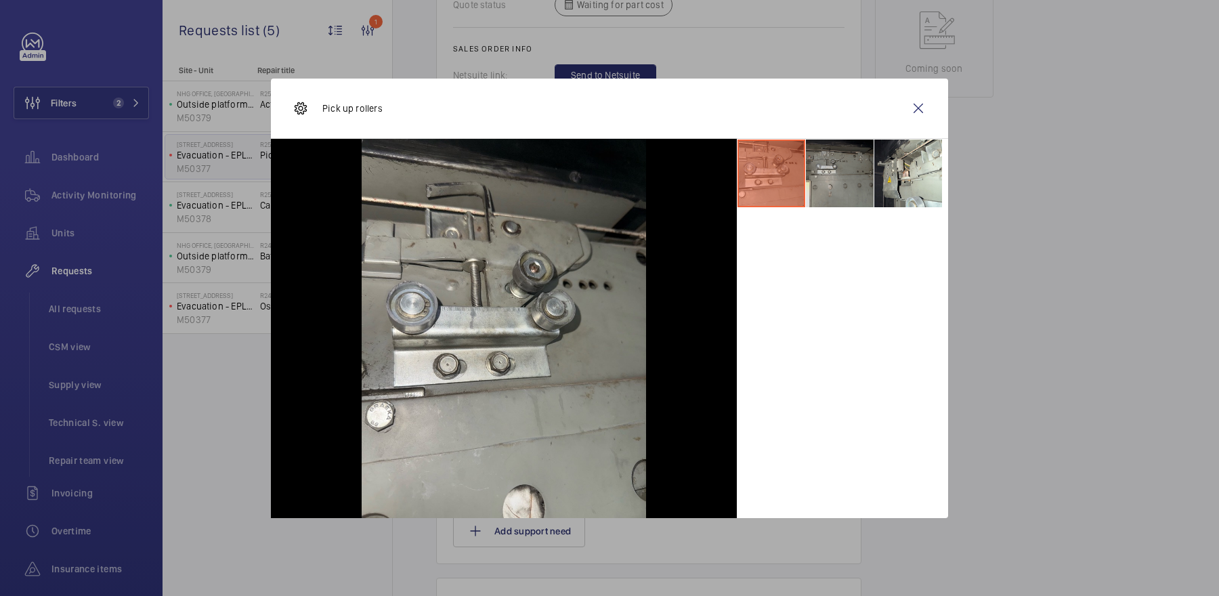
click at [831, 192] on li at bounding box center [840, 173] width 68 height 68
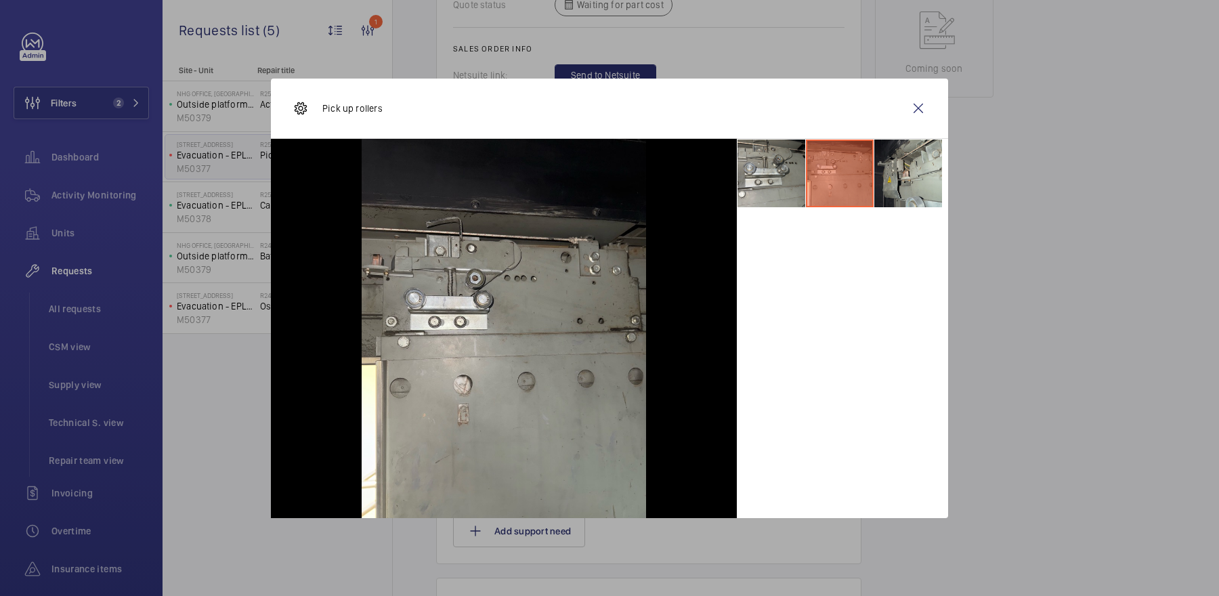
click at [928, 183] on li at bounding box center [908, 173] width 68 height 68
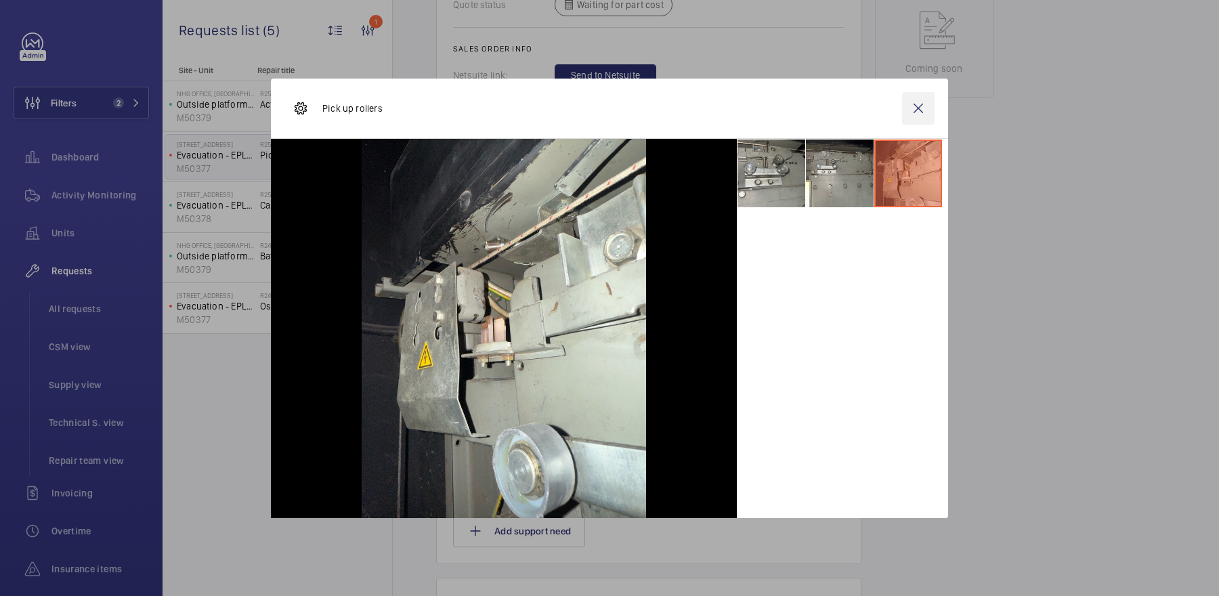
click at [919, 113] on wm-front-icon-button at bounding box center [918, 108] width 33 height 33
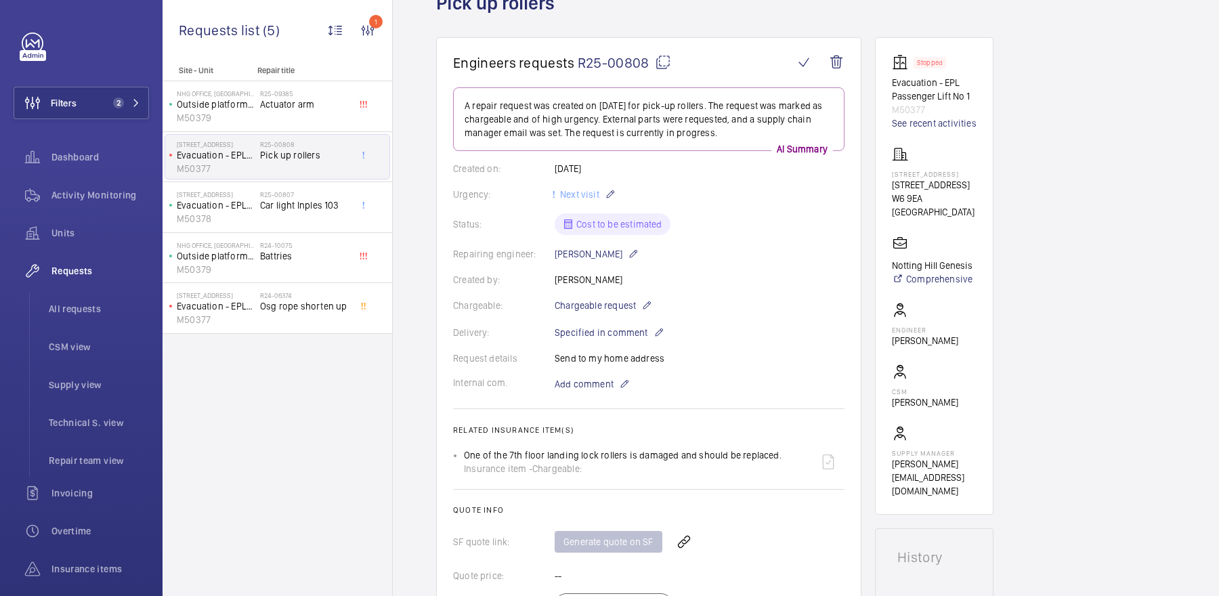
scroll to position [0, 0]
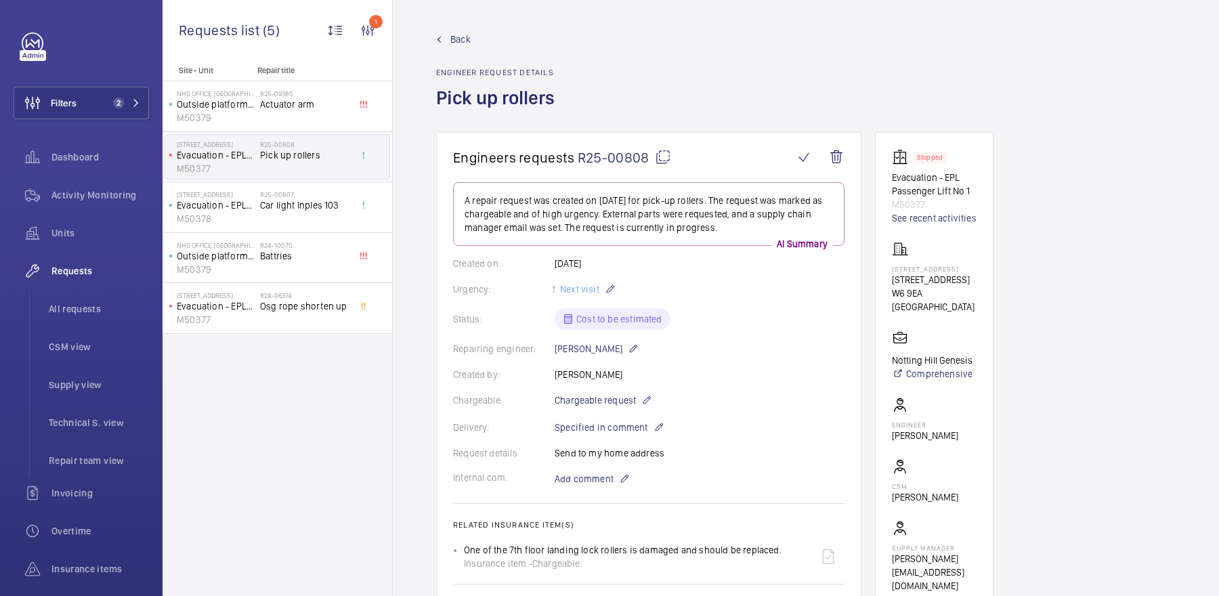
click at [663, 160] on mat-icon at bounding box center [663, 157] width 16 height 16
click at [106, 104] on button "Filters 2" at bounding box center [81, 103] width 135 height 33
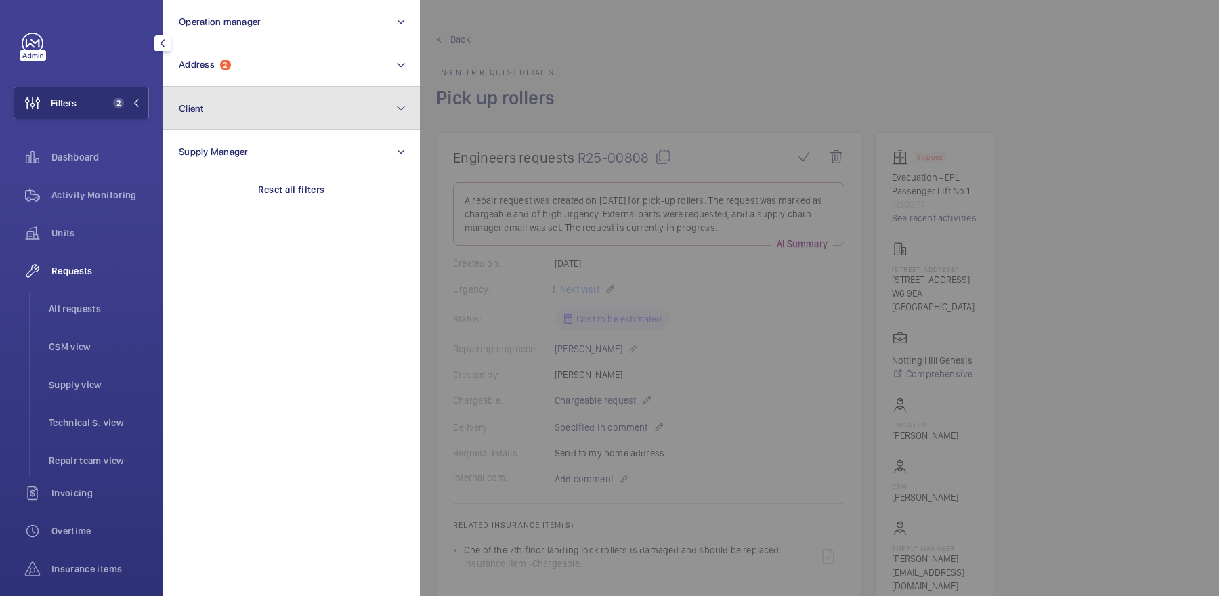
click at [240, 89] on button "Client" at bounding box center [291, 108] width 257 height 43
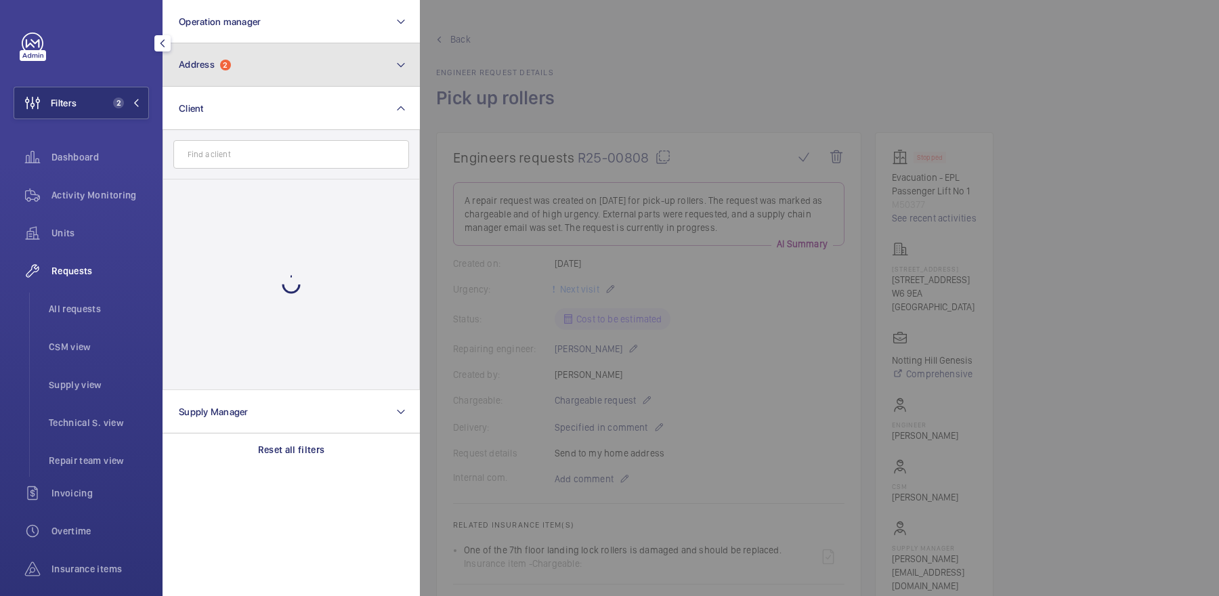
click at [234, 70] on button "Address 2" at bounding box center [291, 64] width 257 height 43
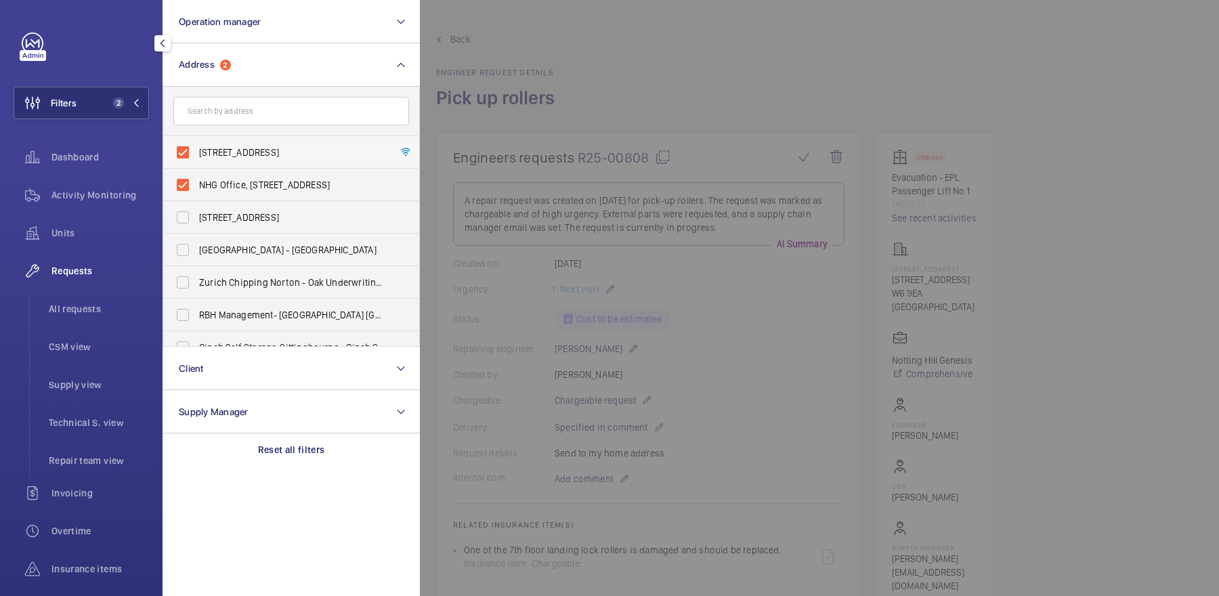
click at [242, 142] on label "1-3 Sussex Place - 1-3 Sussex Place, LONDON W6 9EA" at bounding box center [281, 152] width 236 height 33
click at [196, 142] on input "1-3 Sussex Place - 1-3 Sussex Place, LONDON W6 9EA" at bounding box center [182, 152] width 27 height 27
checkbox input "false"
click at [255, 170] on label "NHG Office, Sussex Place 1 -3 - NHG Office, Sussex Place 1 -3, LONDON W6 9EA" at bounding box center [281, 185] width 236 height 33
click at [196, 171] on input "NHG Office, Sussex Place 1 -3 - NHG Office, Sussex Place 1 -3, LONDON W6 9EA" at bounding box center [182, 184] width 27 height 27
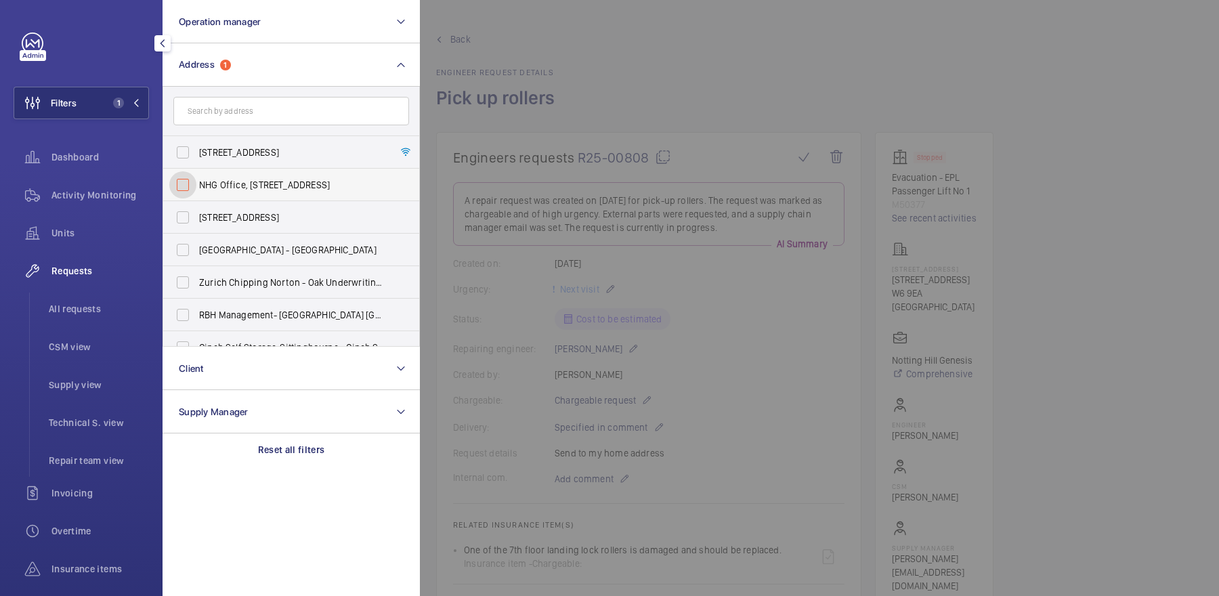
checkbox input "false"
click at [246, 106] on input "text" at bounding box center [291, 111] width 236 height 28
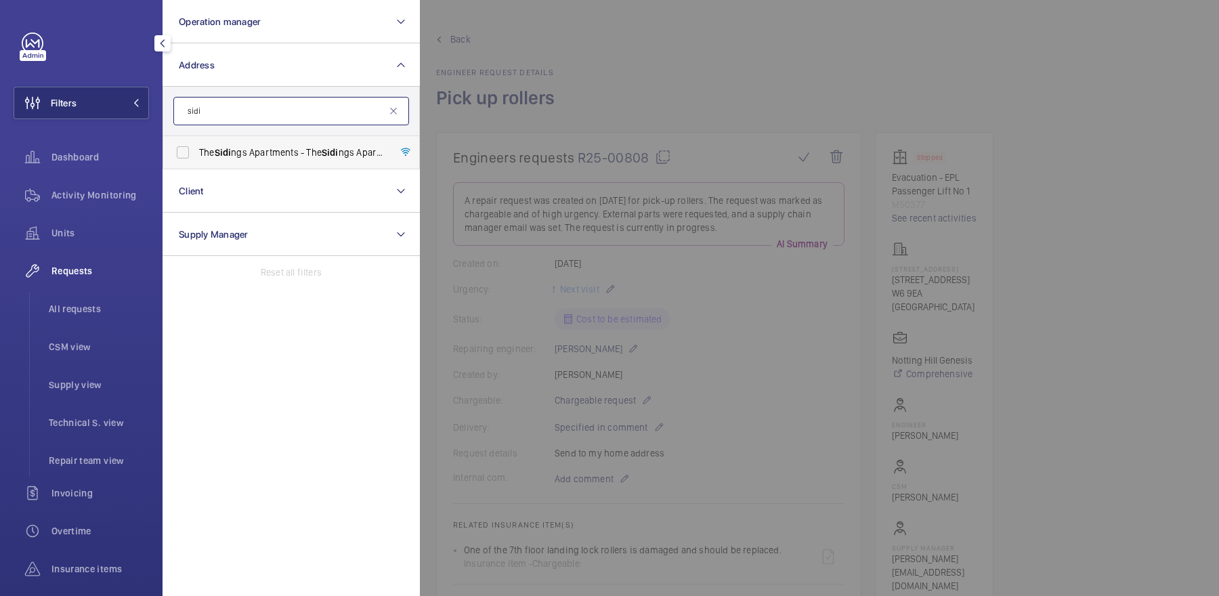
type input "sidi"
click at [293, 150] on span "The Sidi ngs Apartments - The Sidi ngs Apartments, LONDON E16 2FH" at bounding box center [292, 153] width 186 height 14
click at [196, 150] on input "The Sidi ngs Apartments - The Sidi ngs Apartments, LONDON E16 2FH" at bounding box center [182, 152] width 27 height 27
checkbox input "true"
click at [590, 79] on div at bounding box center [1029, 298] width 1219 height 596
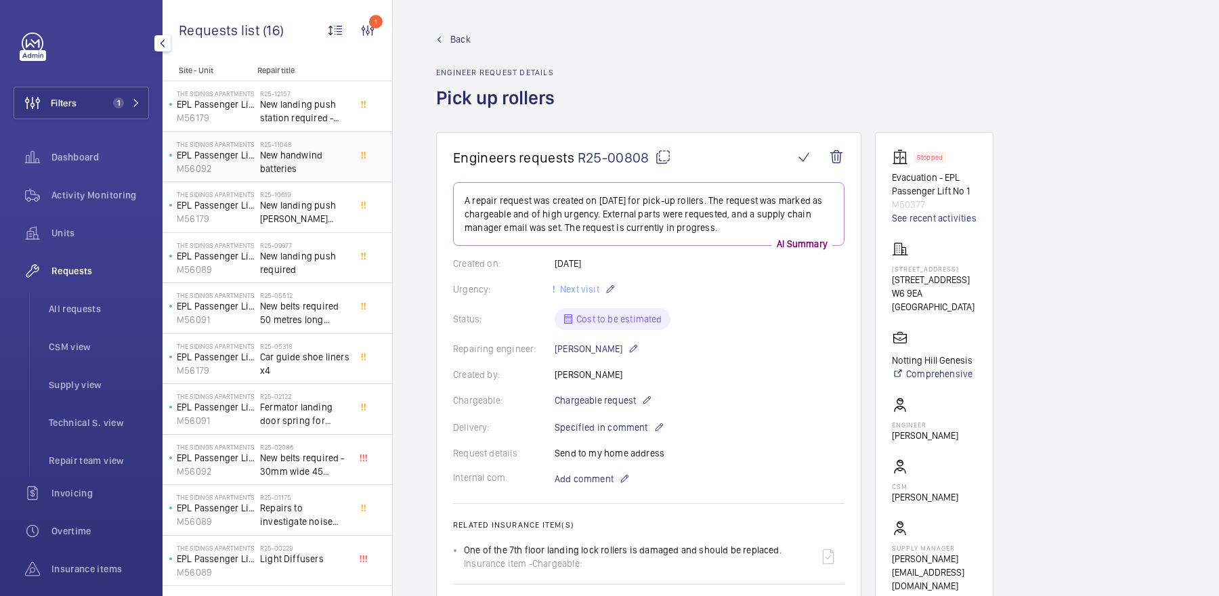
click at [299, 169] on span "New handwind batteries" at bounding box center [304, 161] width 89 height 27
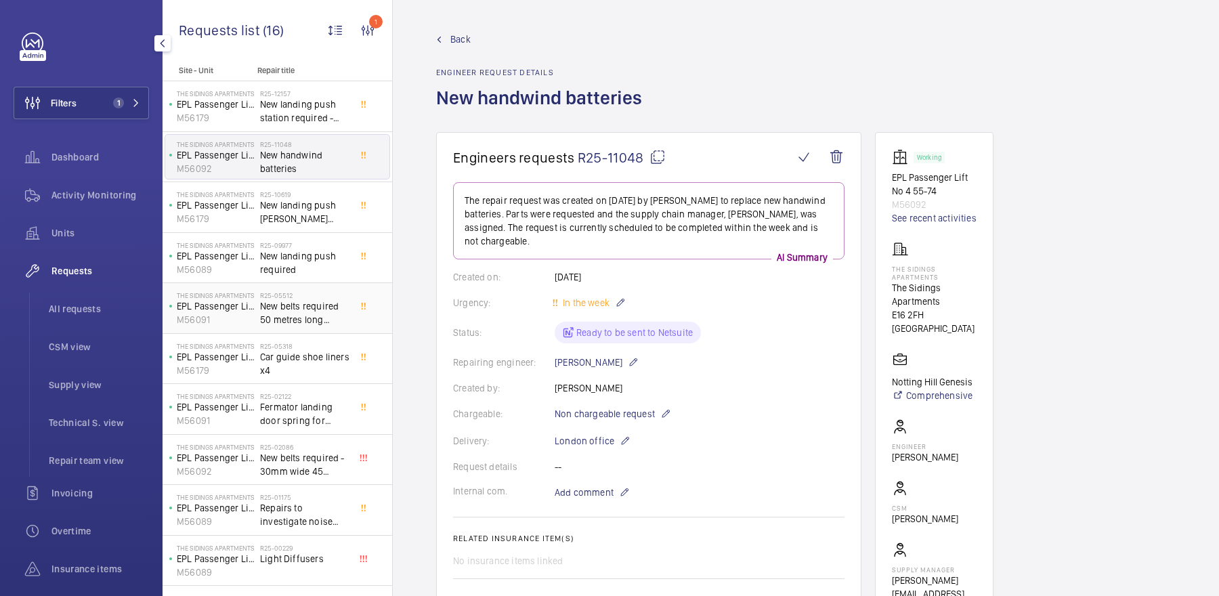
click at [334, 319] on span "New belts required 50 metres long 30mm wide for Schindler" at bounding box center [304, 312] width 89 height 27
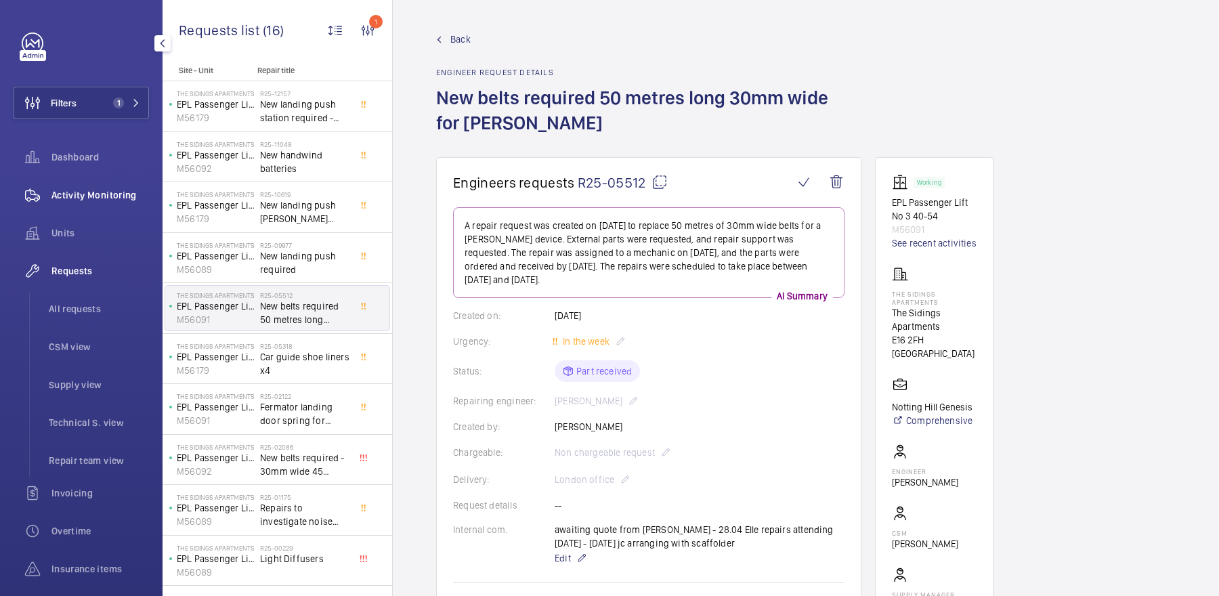
click at [127, 197] on span "Activity Monitoring" at bounding box center [100, 195] width 98 height 14
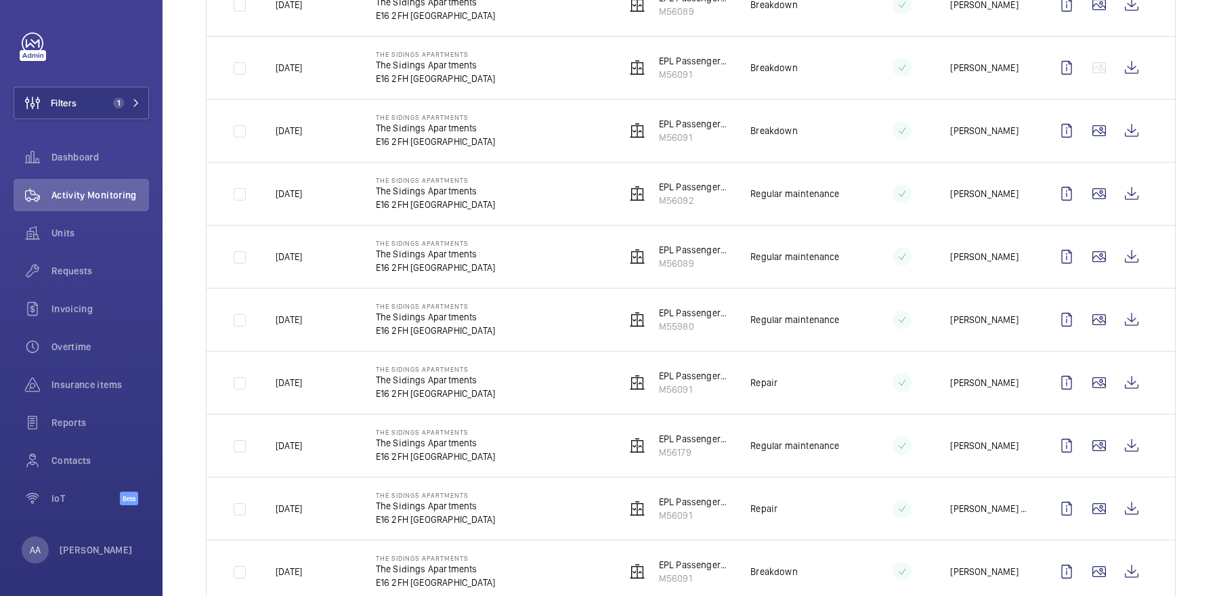
scroll to position [843, 0]
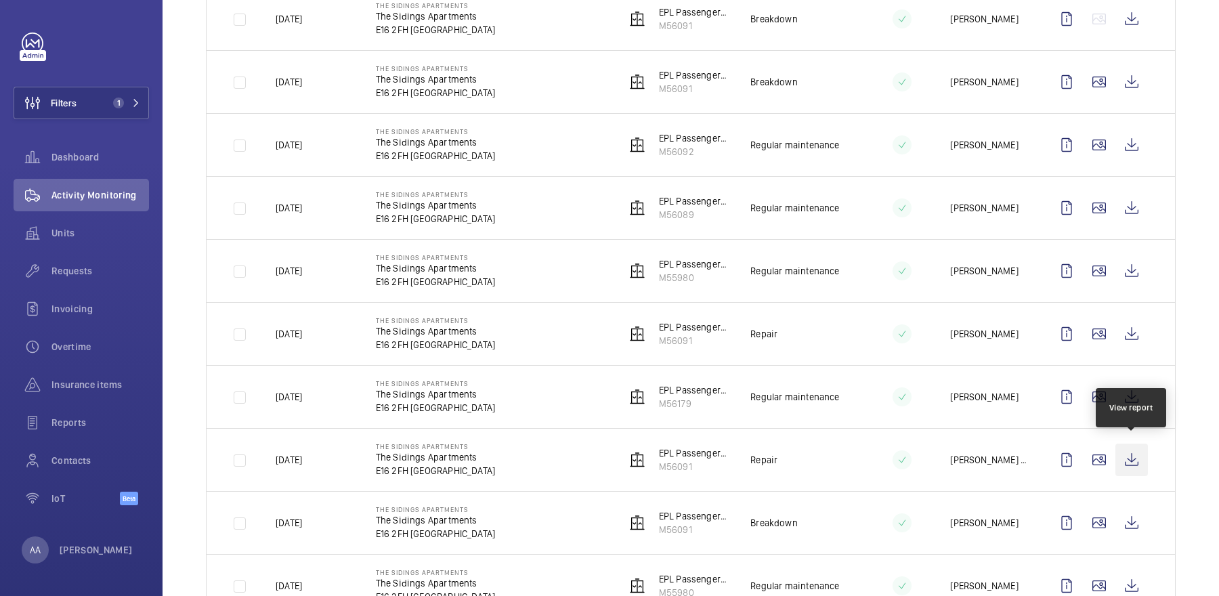
click at [1139, 446] on wm-front-icon-button at bounding box center [1131, 460] width 33 height 33
click at [87, 272] on span "Requests" at bounding box center [100, 271] width 98 height 14
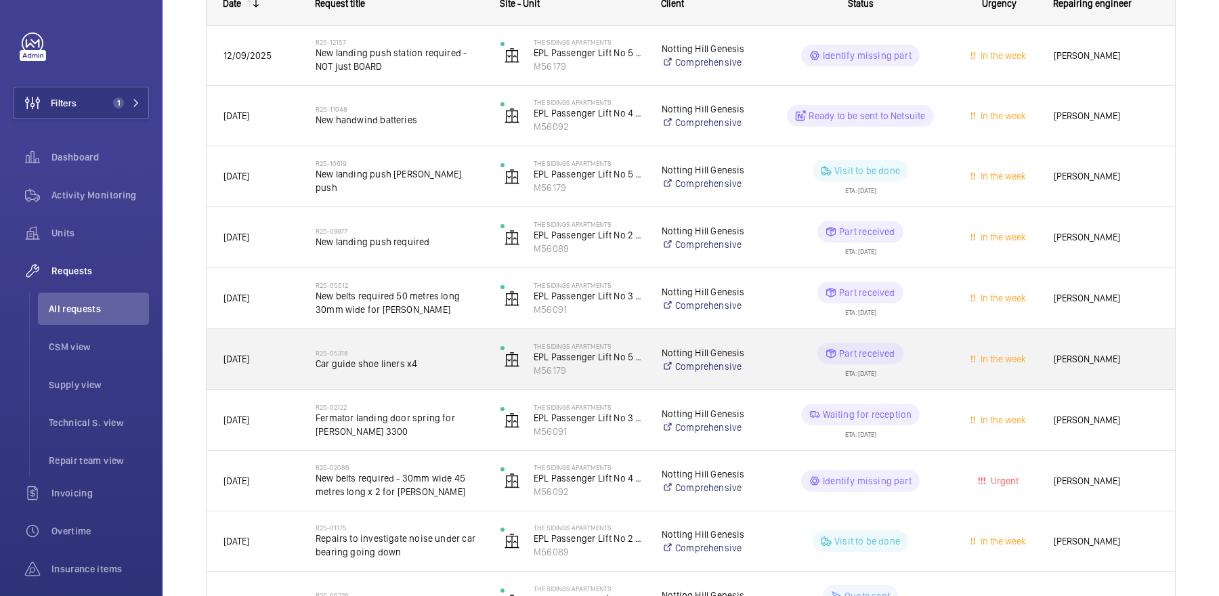
scroll to position [242, 0]
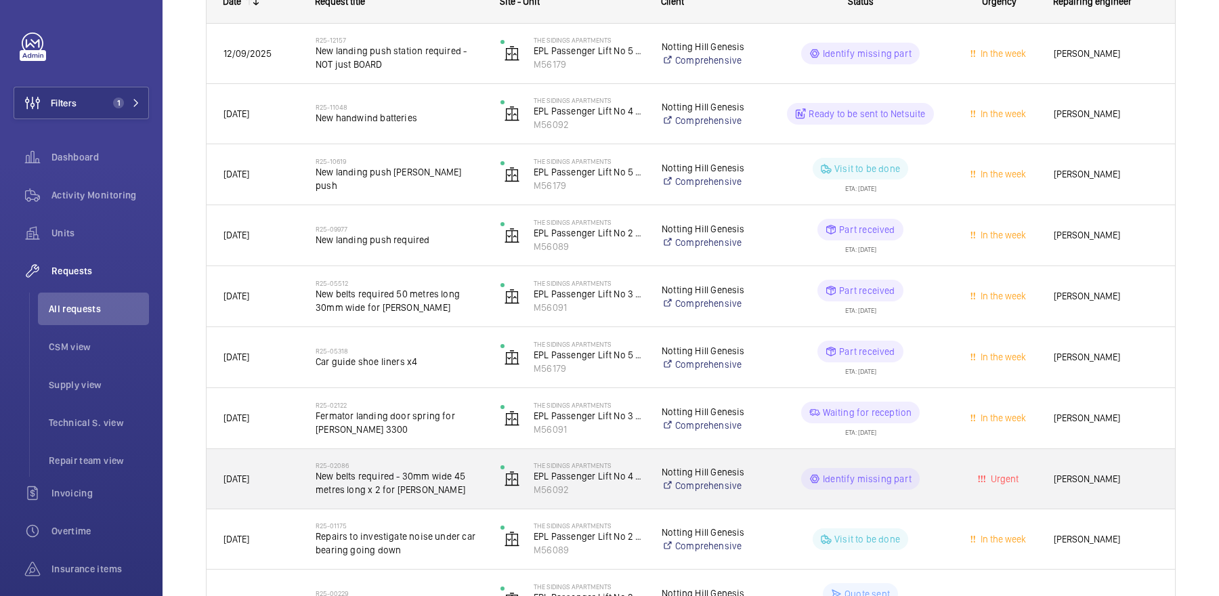
click at [450, 461] on h2 "R25-02086" at bounding box center [399, 465] width 167 height 8
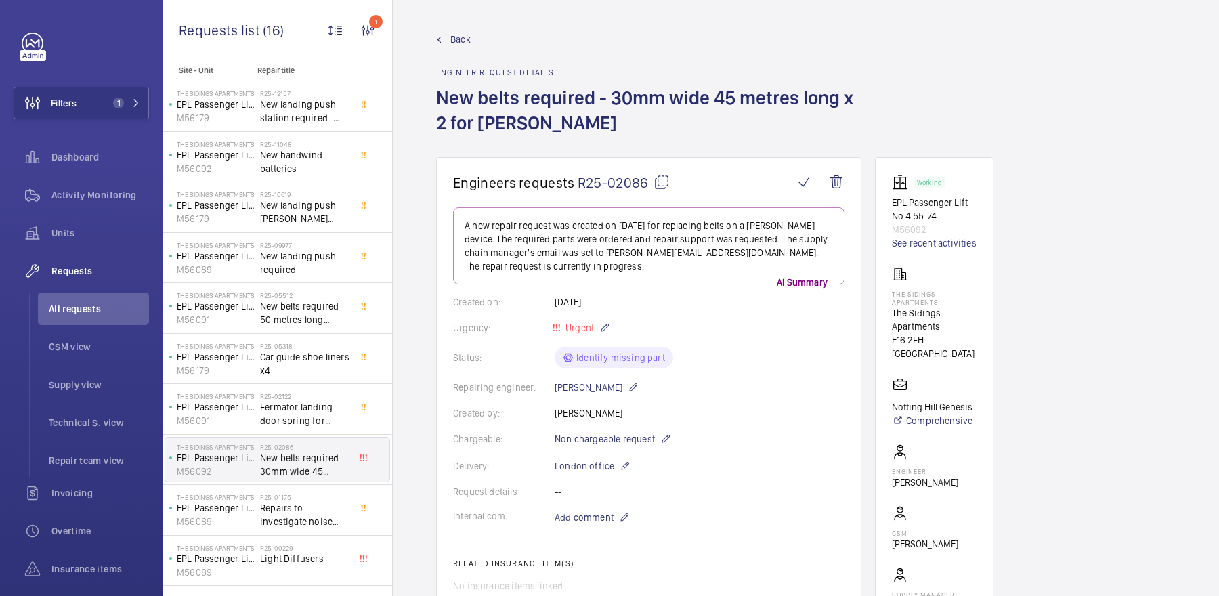
click at [659, 186] on mat-icon at bounding box center [661, 182] width 16 height 16
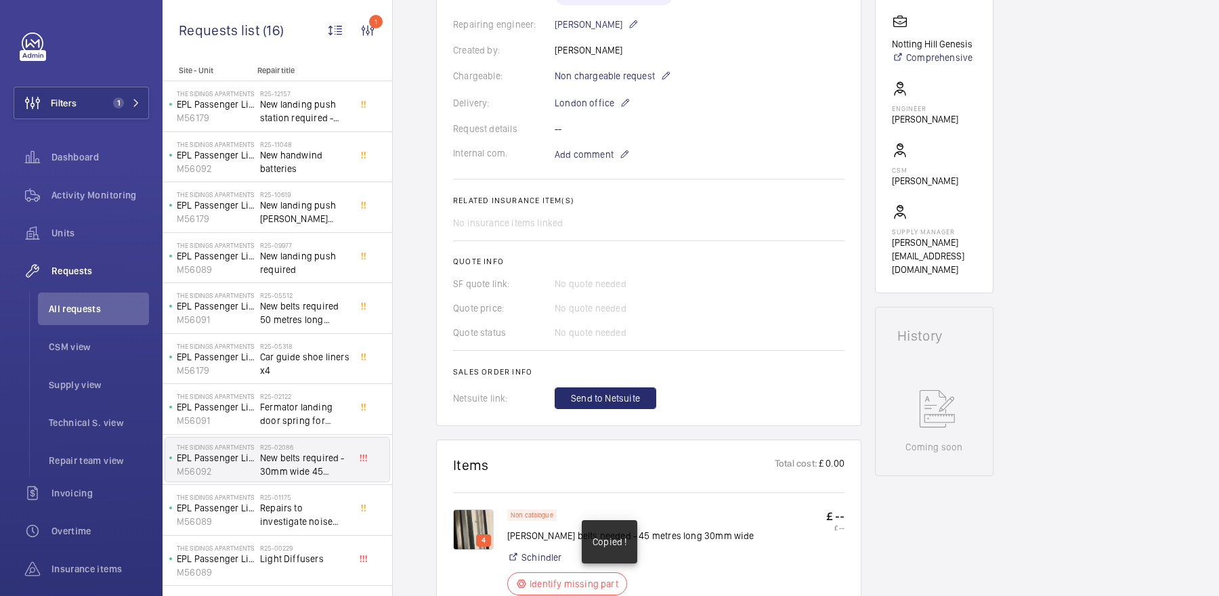
scroll to position [417, 0]
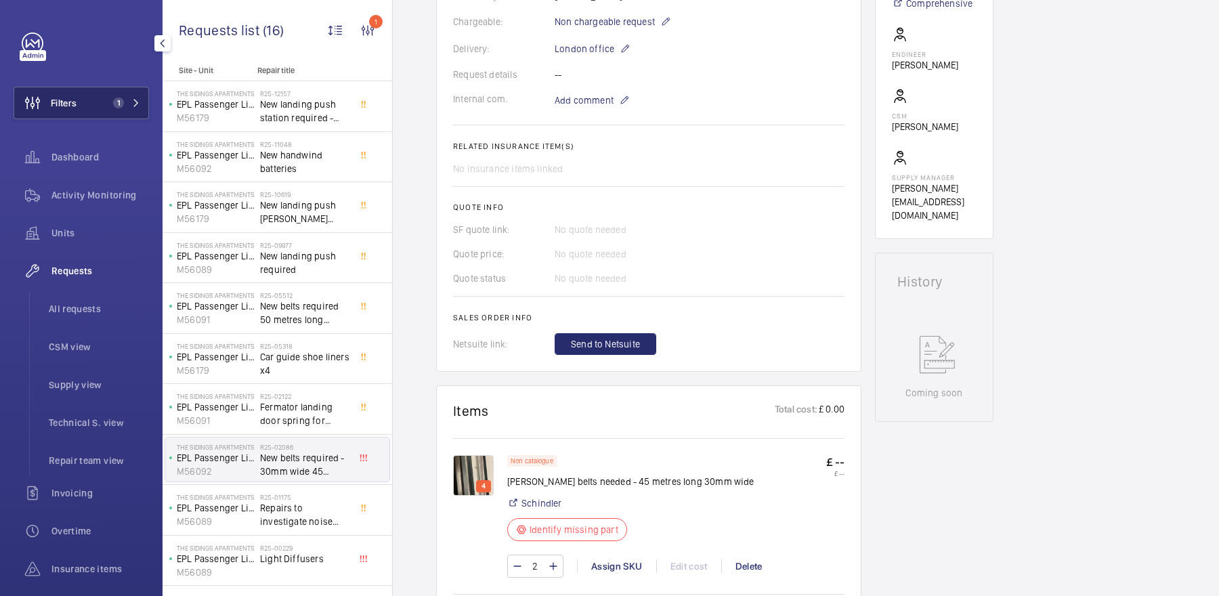
click at [107, 93] on button "Filters 1" at bounding box center [81, 103] width 135 height 33
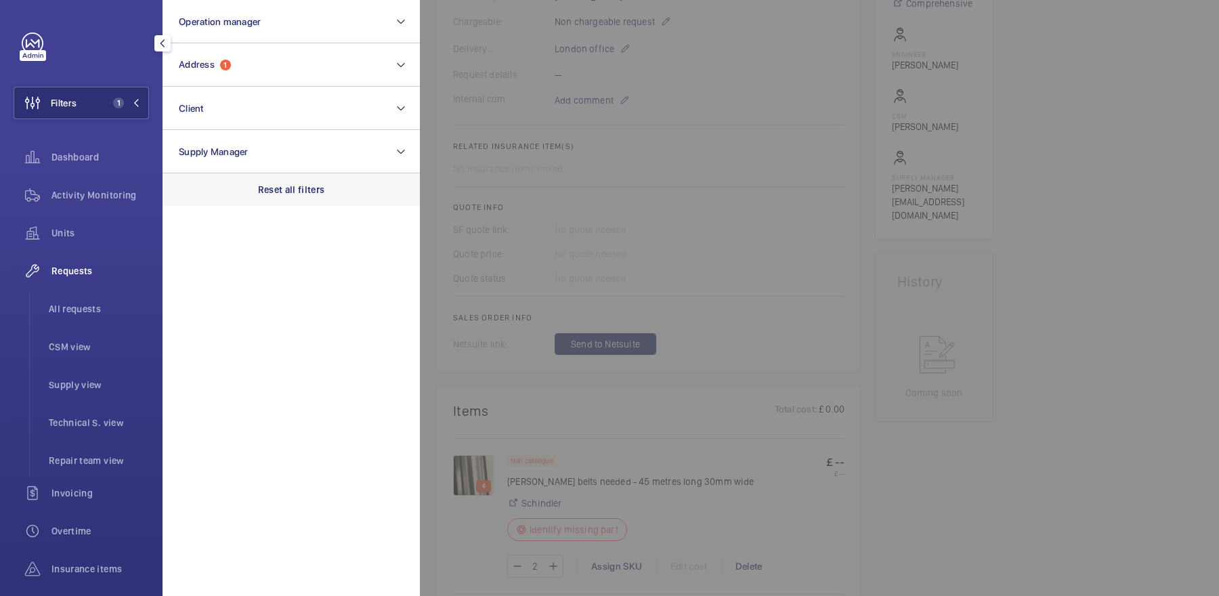
click at [309, 188] on p "Reset all filters" at bounding box center [291, 190] width 67 height 14
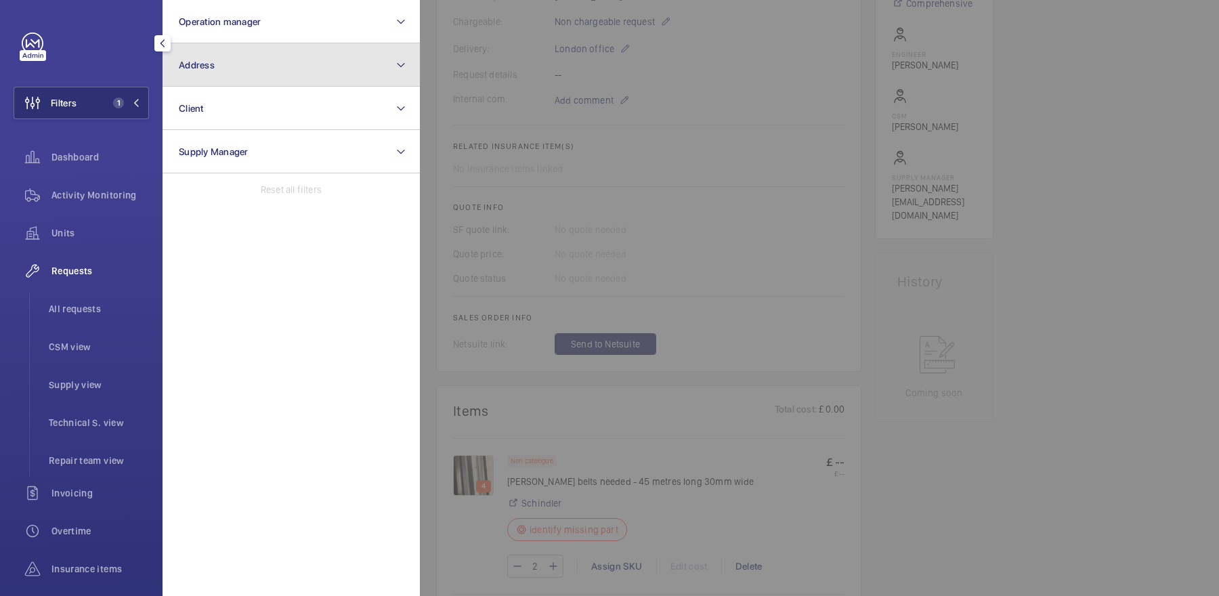
drag, startPoint x: 272, startPoint y: 75, endPoint x: 274, endPoint y: 65, distance: 10.4
click at [272, 74] on button "Address" at bounding box center [291, 64] width 257 height 43
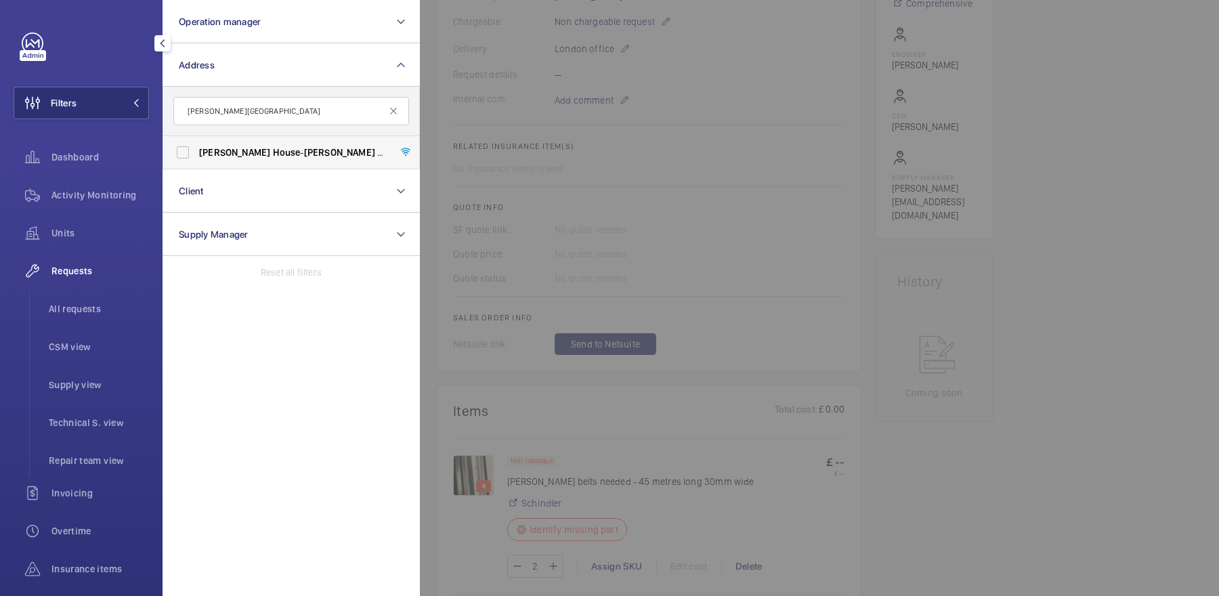
type input "Maugham house"
click at [273, 152] on span "House" at bounding box center [287, 152] width 28 height 11
click at [196, 152] on input "Maugham House - Maugham House , LONDON SW2 5RT" at bounding box center [182, 152] width 27 height 27
checkbox input "true"
click at [614, 169] on div at bounding box center [1029, 298] width 1219 height 596
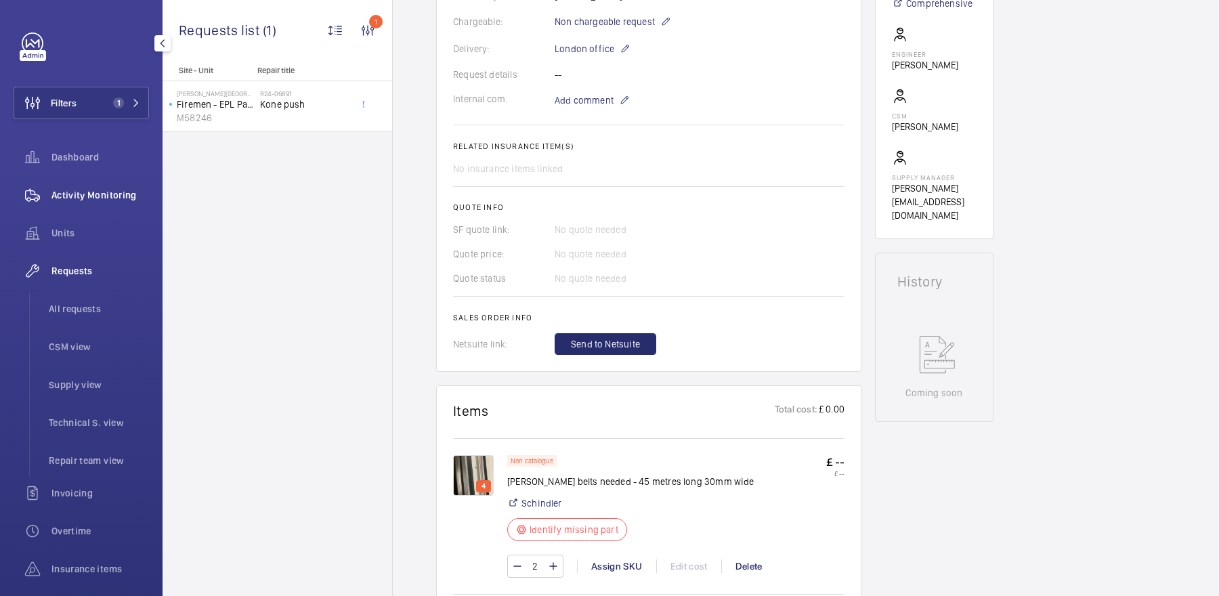
click at [82, 202] on div "Activity Monitoring" at bounding box center [81, 195] width 135 height 33
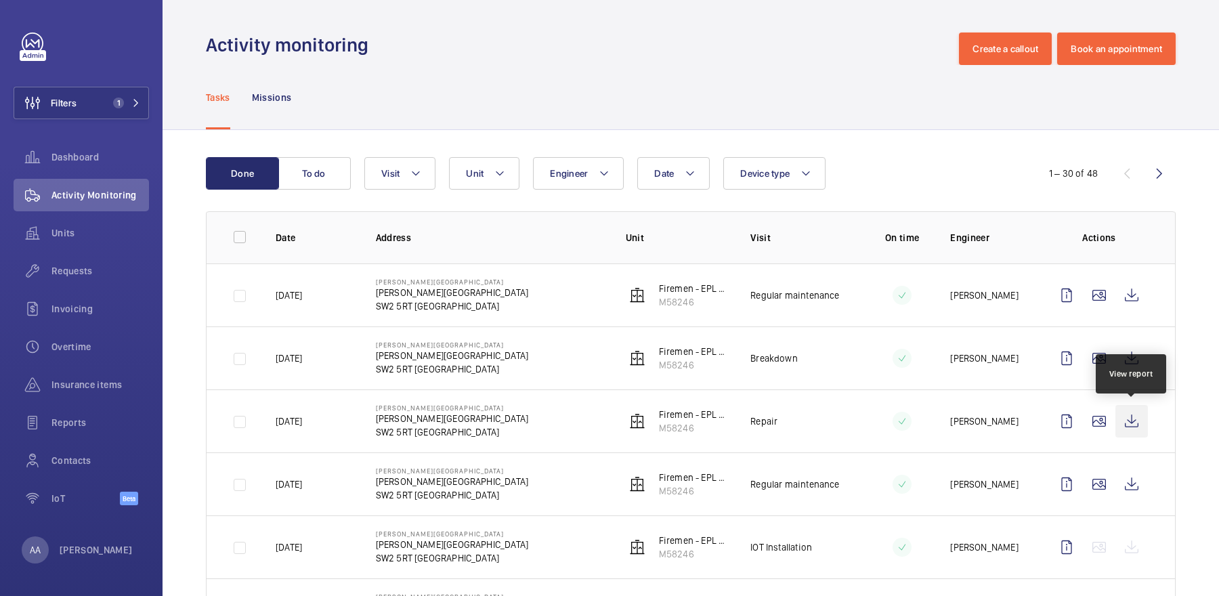
click at [1125, 412] on wm-front-icon-button at bounding box center [1131, 421] width 33 height 33
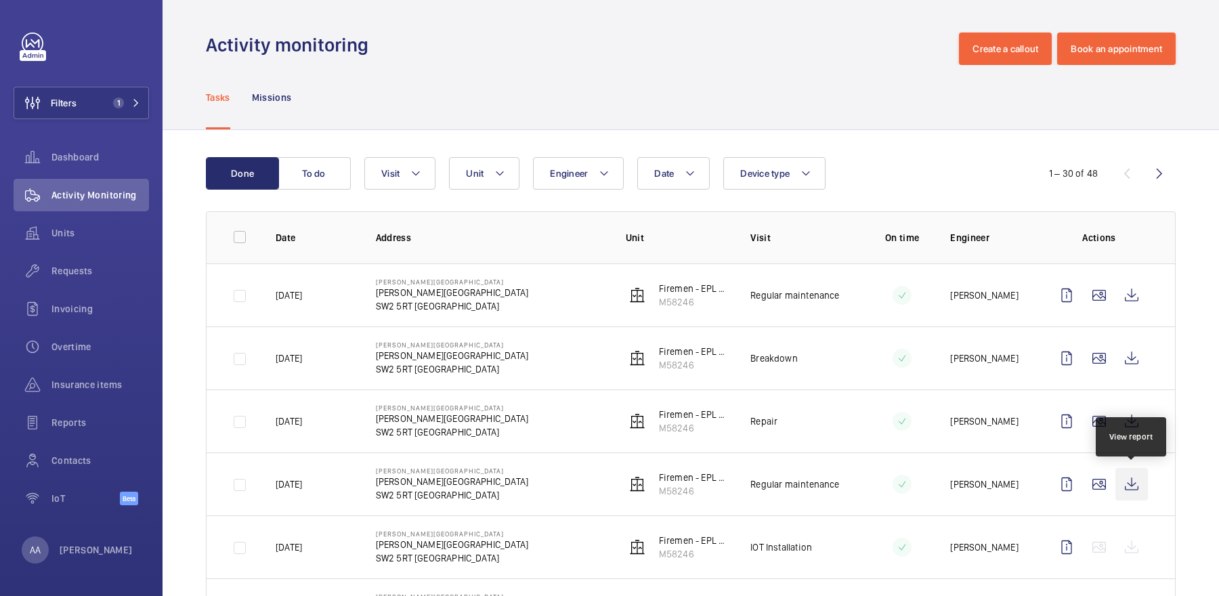
click at [1133, 469] on wm-front-icon-button at bounding box center [1131, 484] width 33 height 33
click at [75, 279] on div "Requests" at bounding box center [81, 271] width 135 height 33
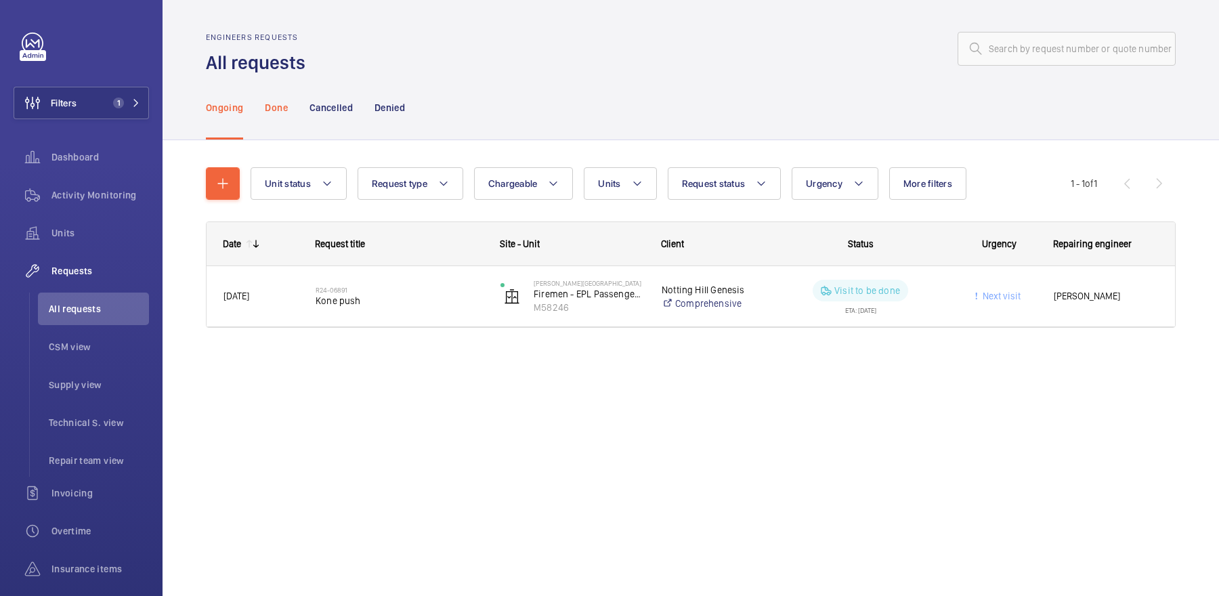
click at [265, 129] on div "Done" at bounding box center [276, 107] width 22 height 64
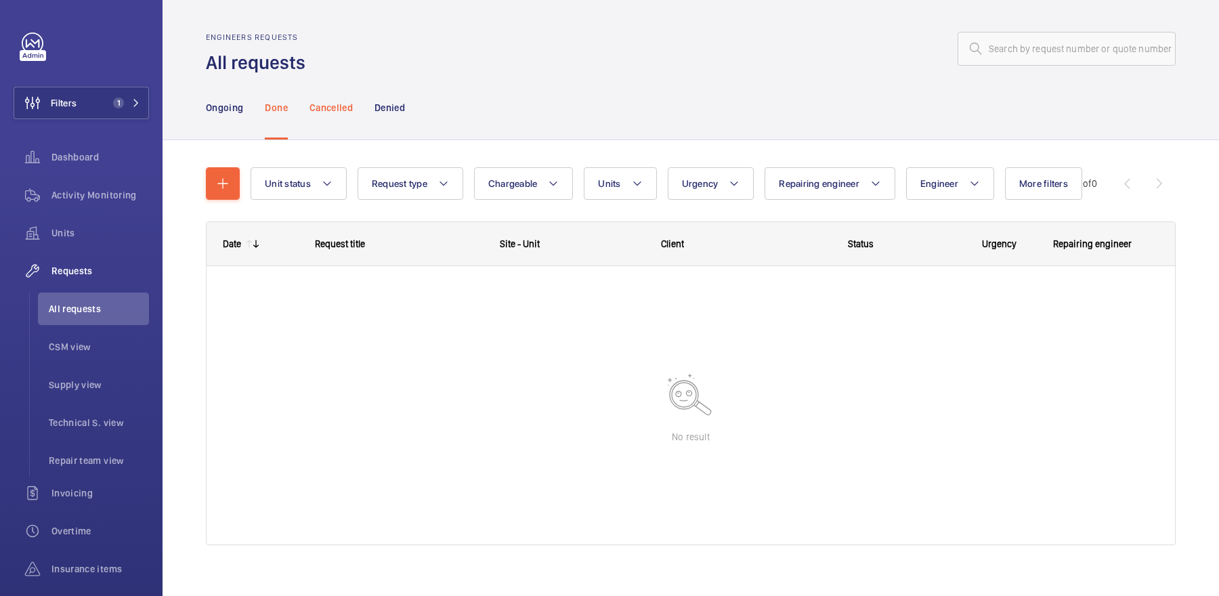
click at [324, 119] on div "Cancelled" at bounding box center [330, 107] width 43 height 64
click at [398, 112] on p "Denied" at bounding box center [389, 108] width 30 height 14
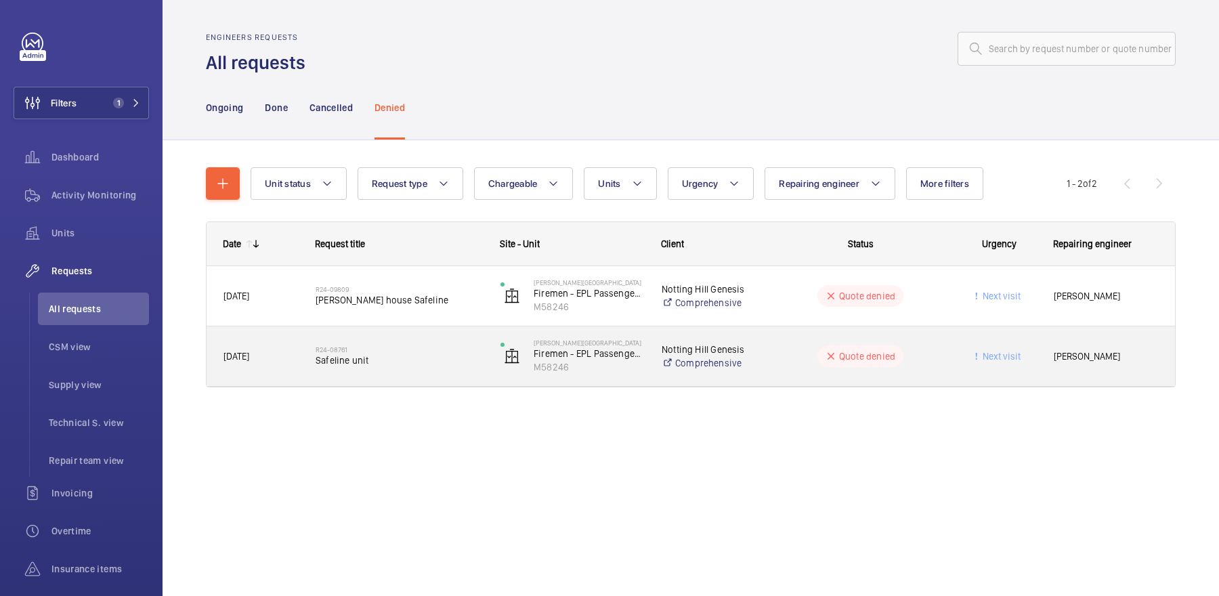
click at [421, 337] on div "R24-08761 Safeline unit" at bounding box center [399, 356] width 167 height 39
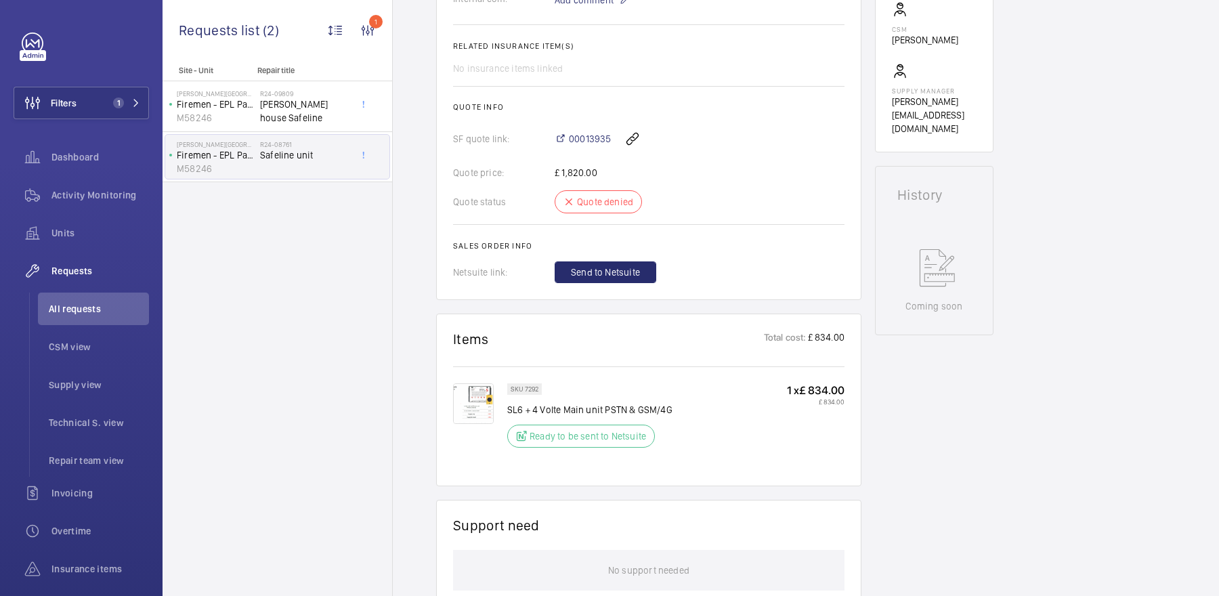
scroll to position [483, 0]
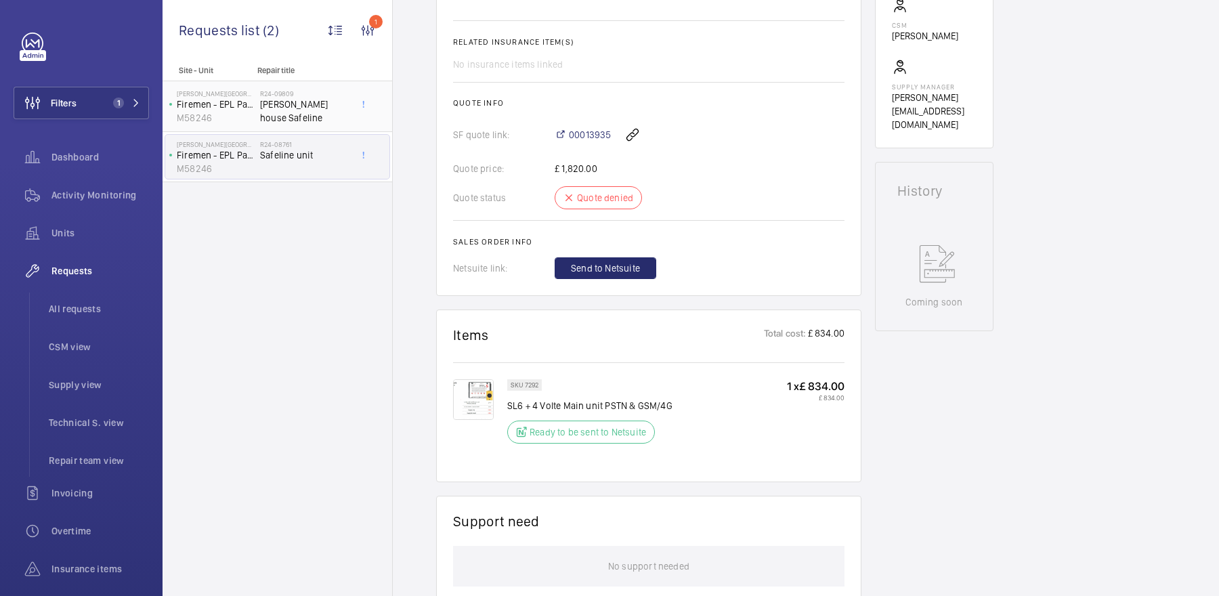
click at [312, 95] on h2 "R24-09809" at bounding box center [304, 93] width 89 height 8
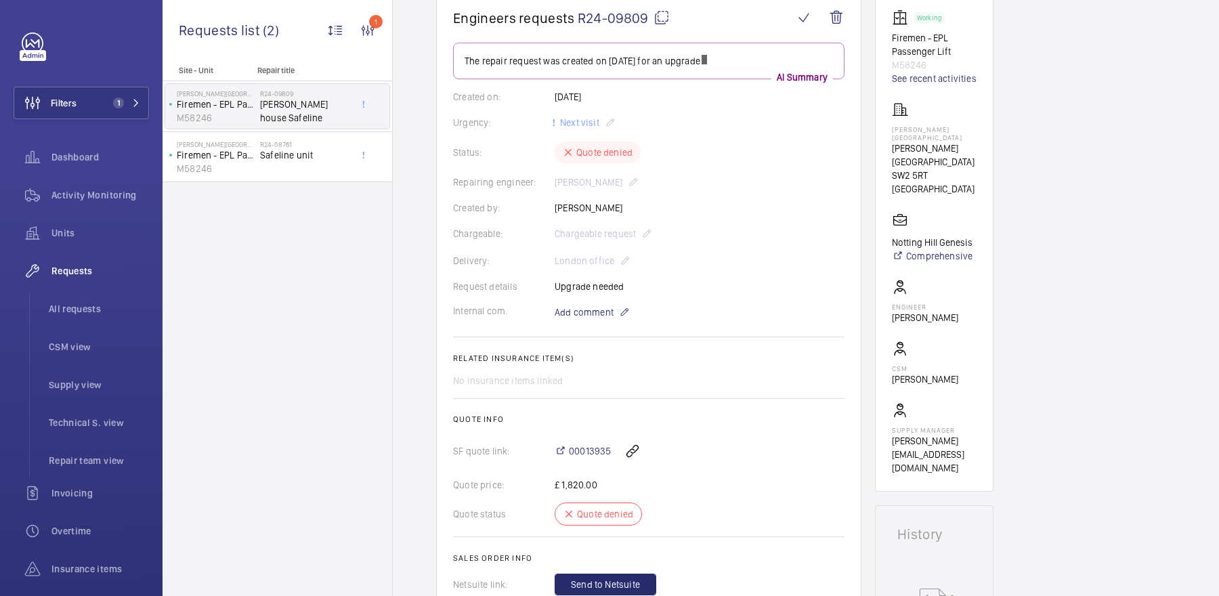
scroll to position [147, 0]
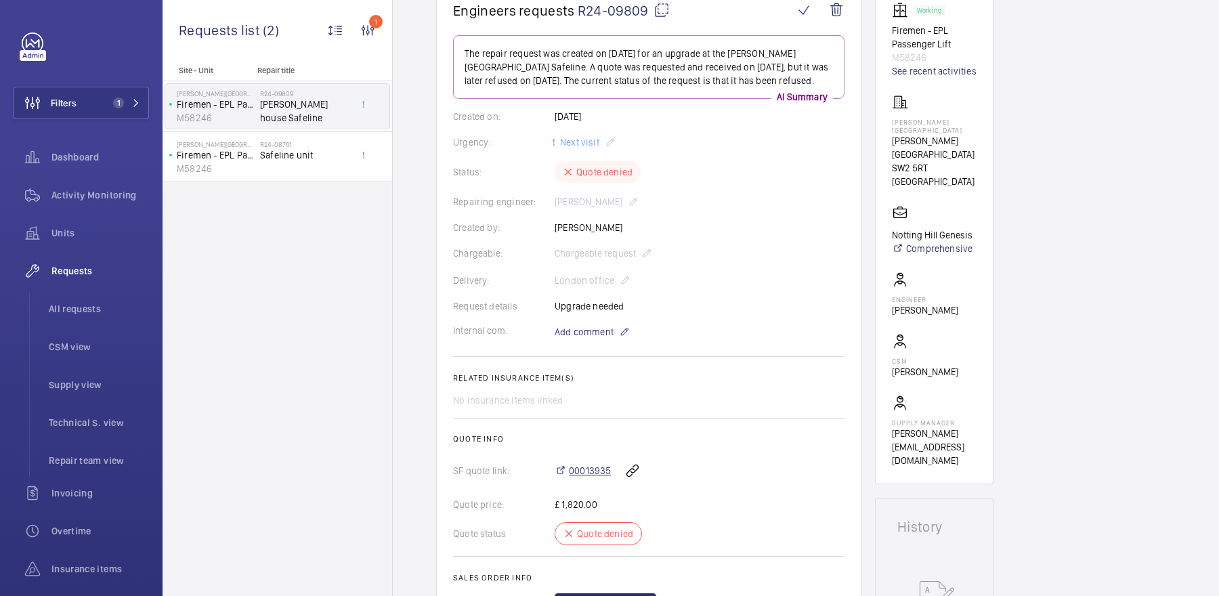
click at [603, 473] on span "00013935" at bounding box center [590, 471] width 42 height 14
click at [123, 110] on button "Filters 1" at bounding box center [81, 103] width 135 height 33
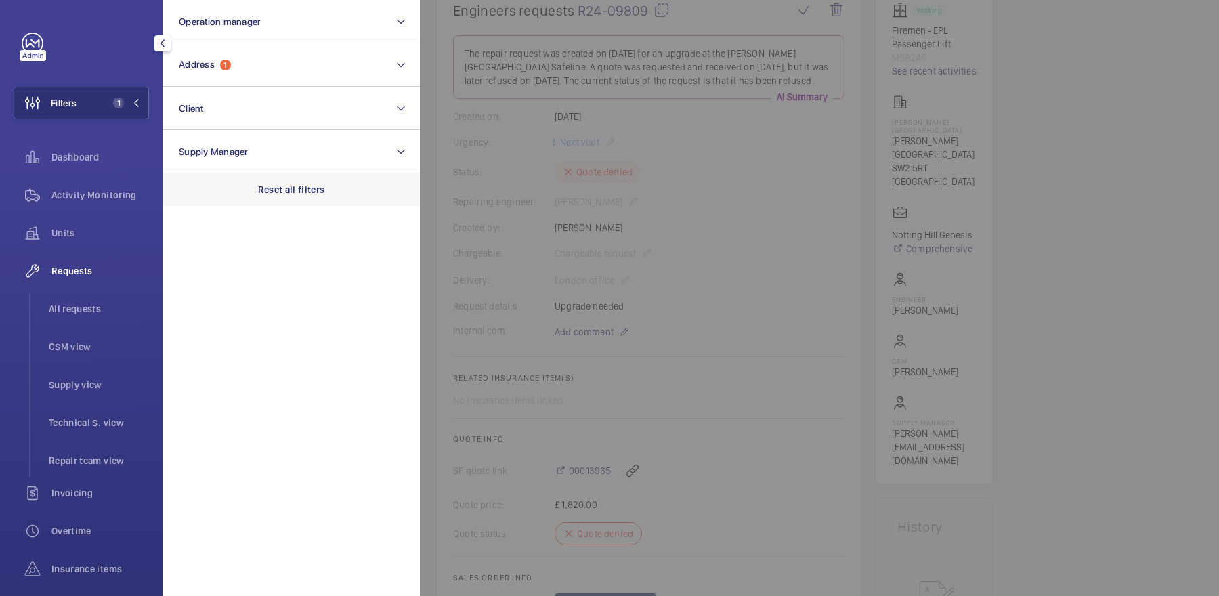
click at [290, 184] on p "Reset all filters" at bounding box center [291, 190] width 67 height 14
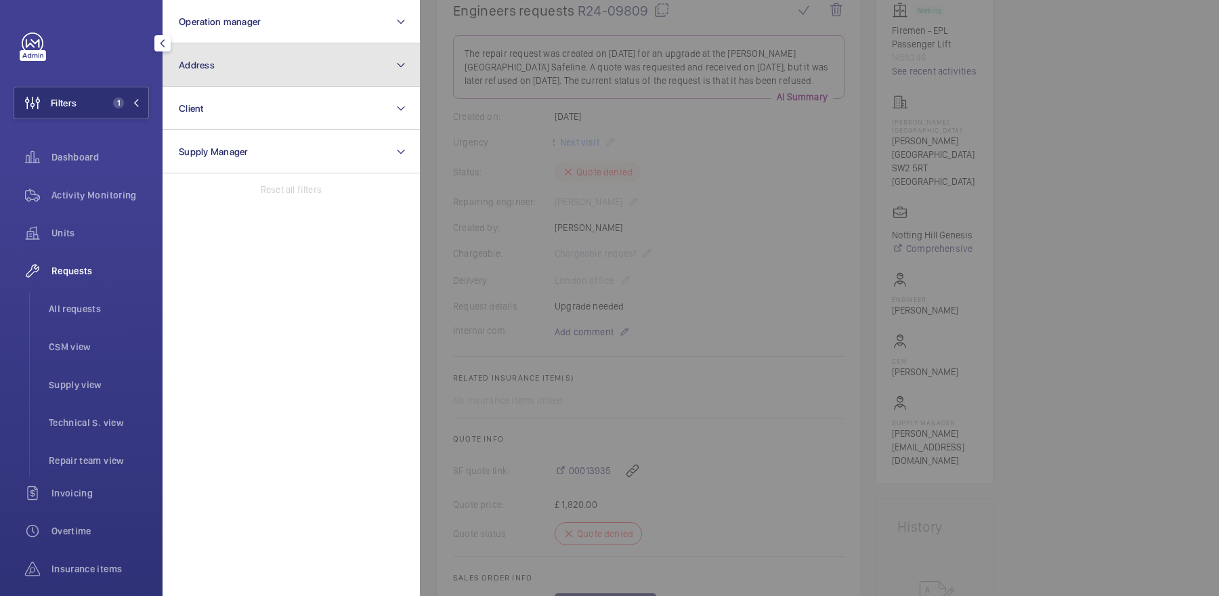
click at [279, 61] on button "Address" at bounding box center [291, 64] width 257 height 43
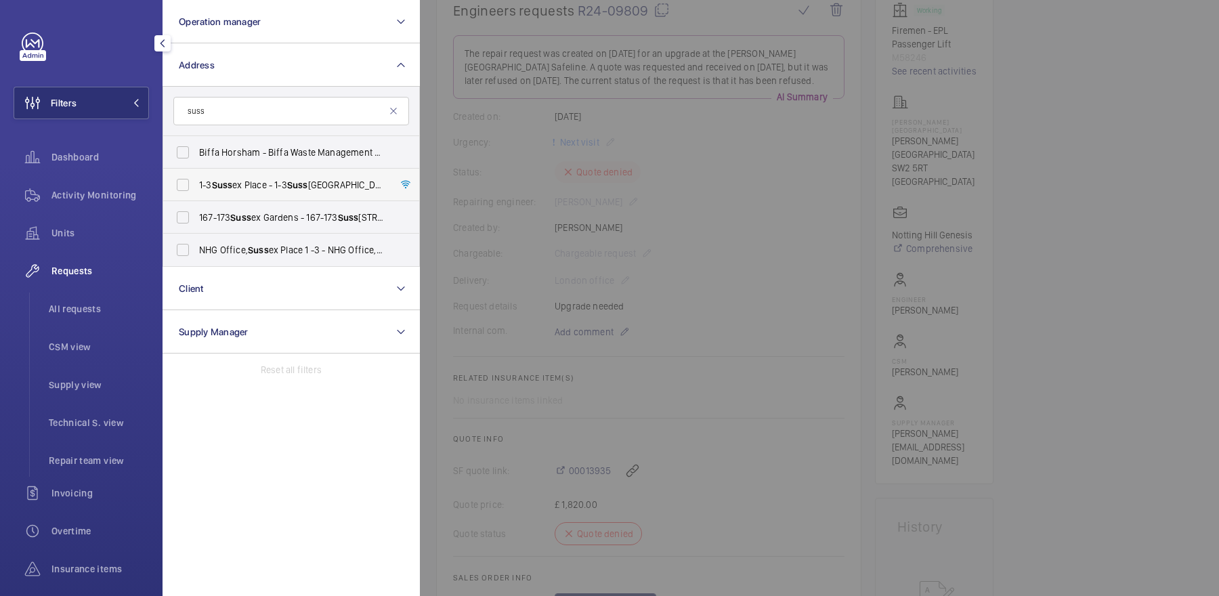
type input "suss"
click at [278, 183] on span "1-3 Suss ex Place - 1-3 Suss ex Place, LONDON W6 9EA" at bounding box center [292, 185] width 186 height 14
click at [196, 183] on input "1-3 Suss ex Place - 1-3 Suss ex Place, LONDON W6 9EA" at bounding box center [182, 184] width 27 height 27
checkbox input "true"
click at [278, 250] on span "NHG Office, Suss ex Place 1 -3 - NHG Office, Suss ex Place 1 -3, LONDON W6 9EA" at bounding box center [292, 250] width 186 height 14
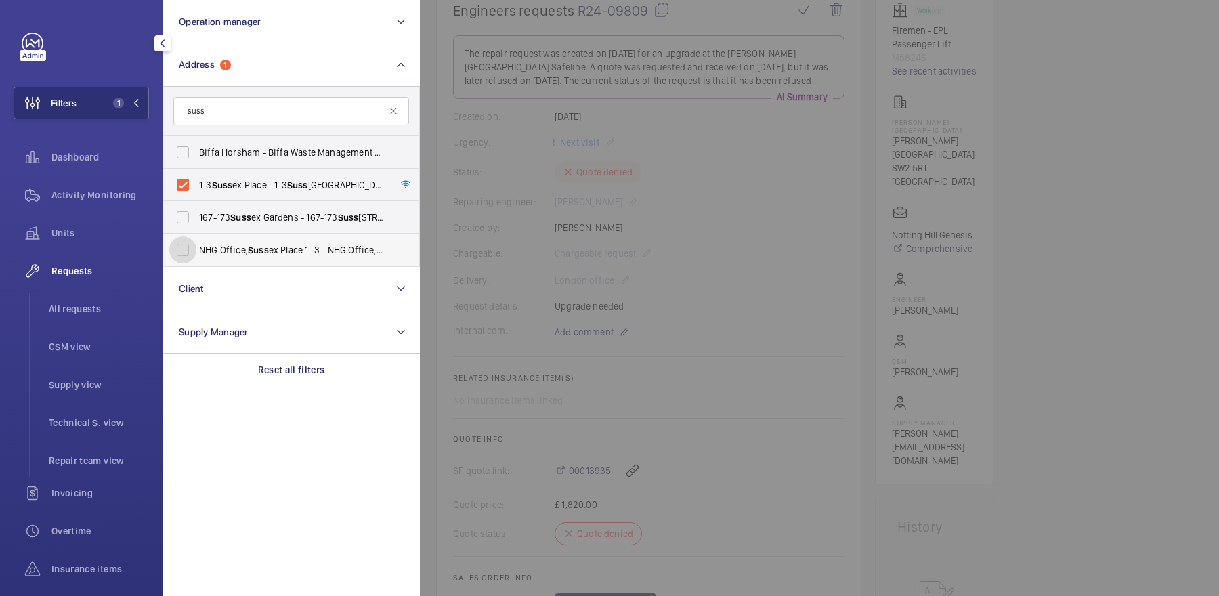
click at [196, 250] on input "NHG Office, Suss ex Place 1 -3 - NHG Office, Suss ex Place 1 -3, LONDON W6 9EA" at bounding box center [182, 249] width 27 height 27
checkbox input "true"
click at [539, 202] on div at bounding box center [1029, 298] width 1219 height 596
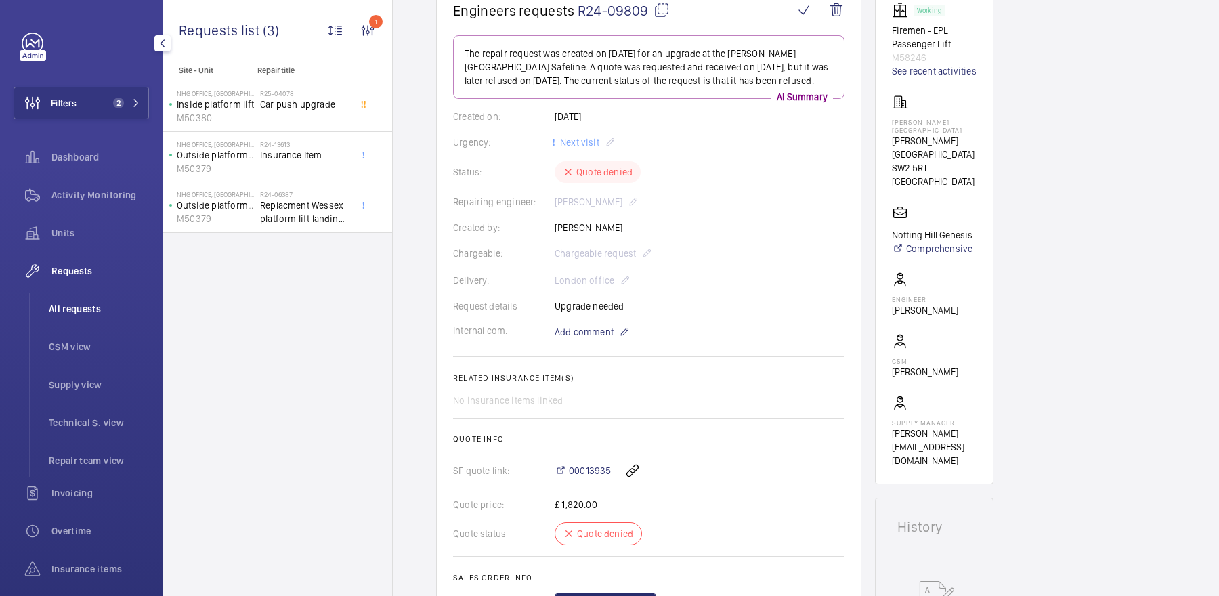
click at [106, 314] on span "All requests" at bounding box center [99, 309] width 100 height 14
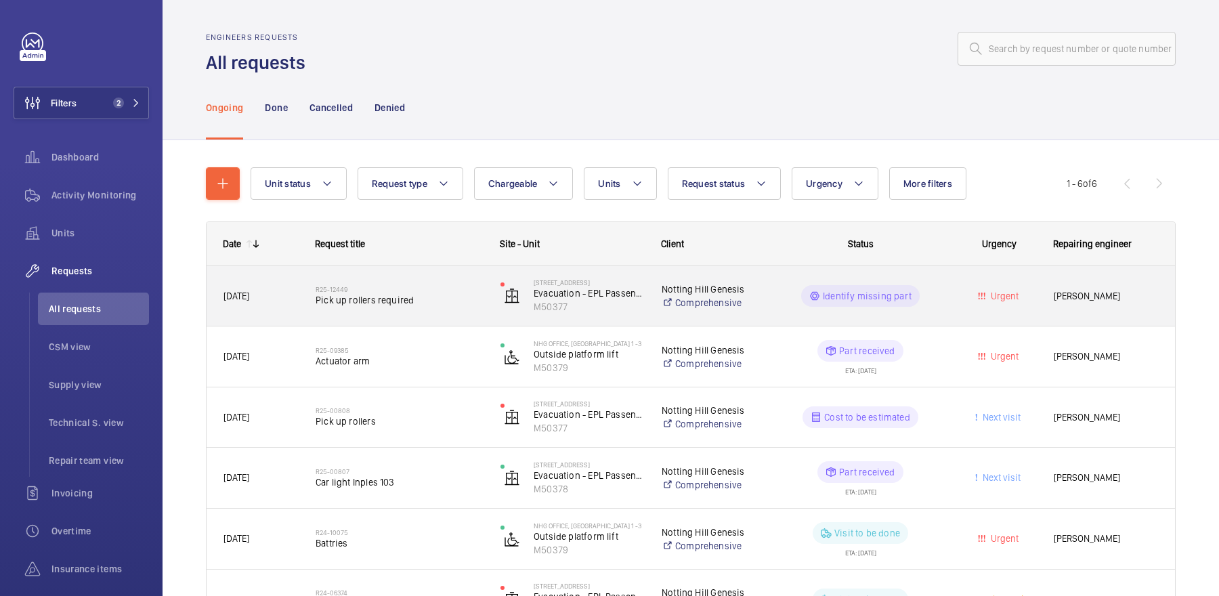
click at [435, 290] on h2 "R25-12449" at bounding box center [399, 289] width 167 height 8
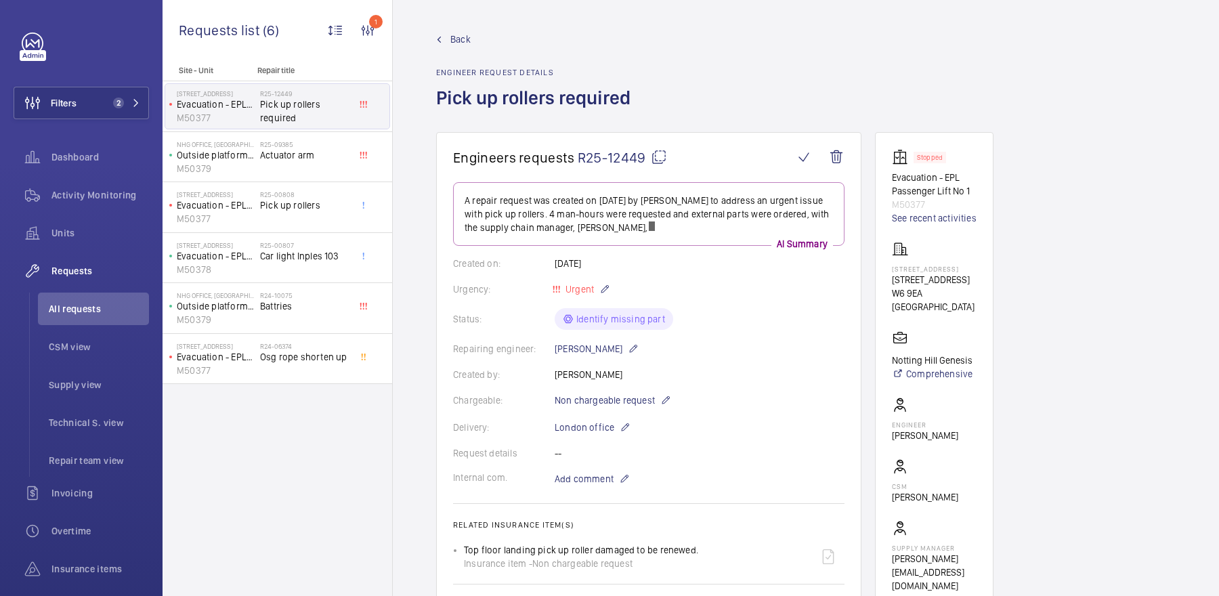
click at [665, 159] on mat-icon at bounding box center [659, 157] width 16 height 16
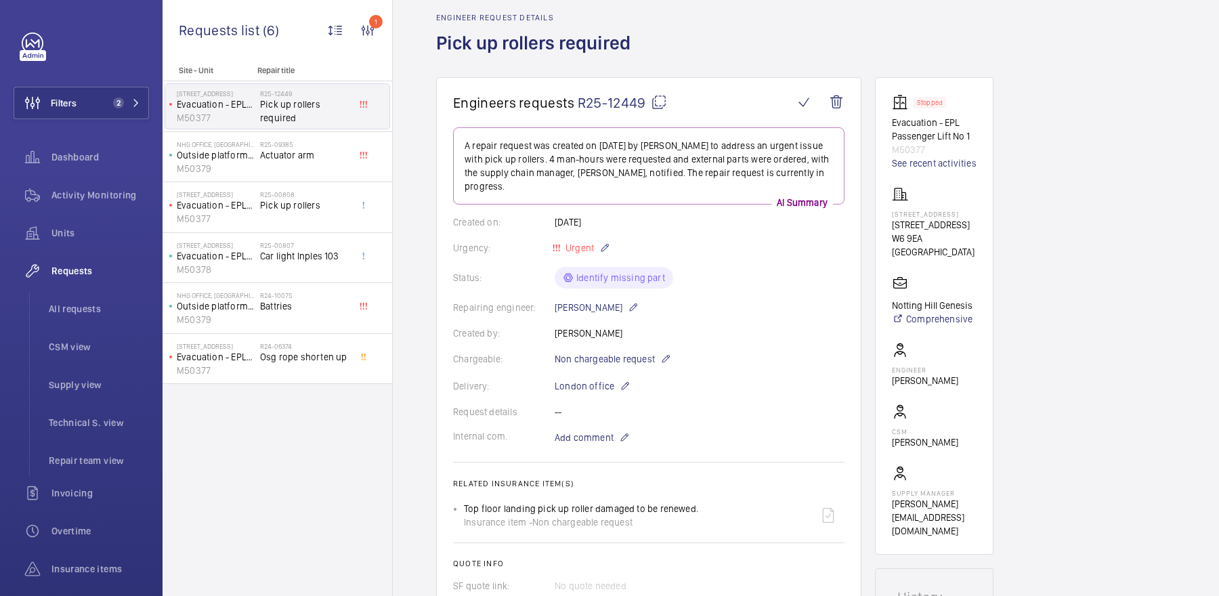
scroll to position [17, 0]
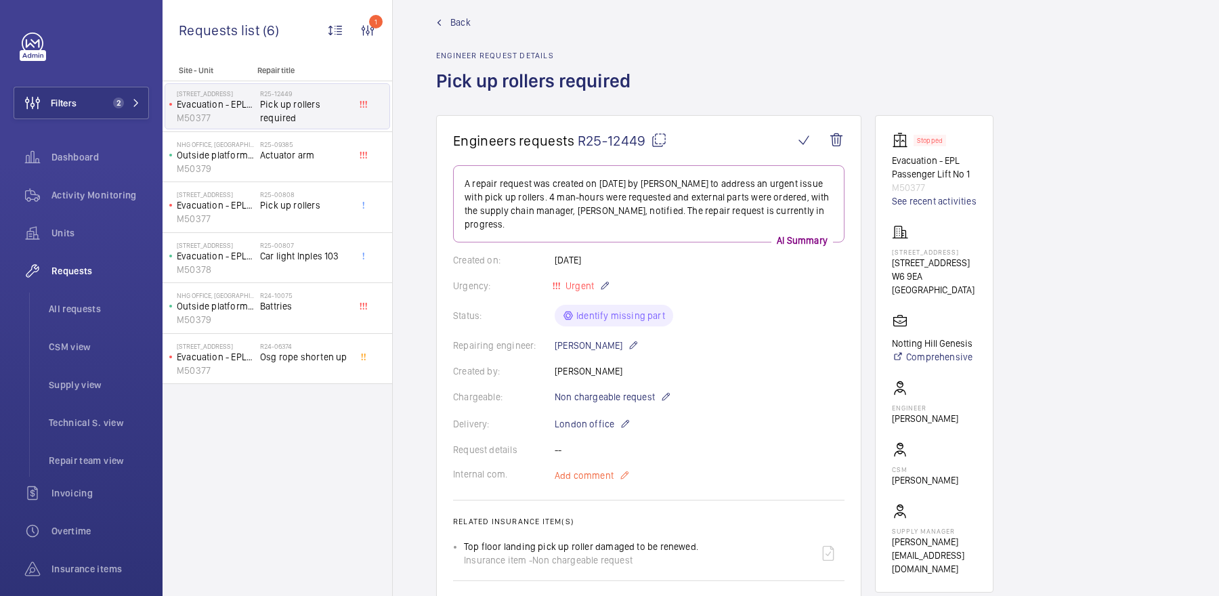
click at [631, 467] on p "Add comment" at bounding box center [606, 475] width 102 height 16
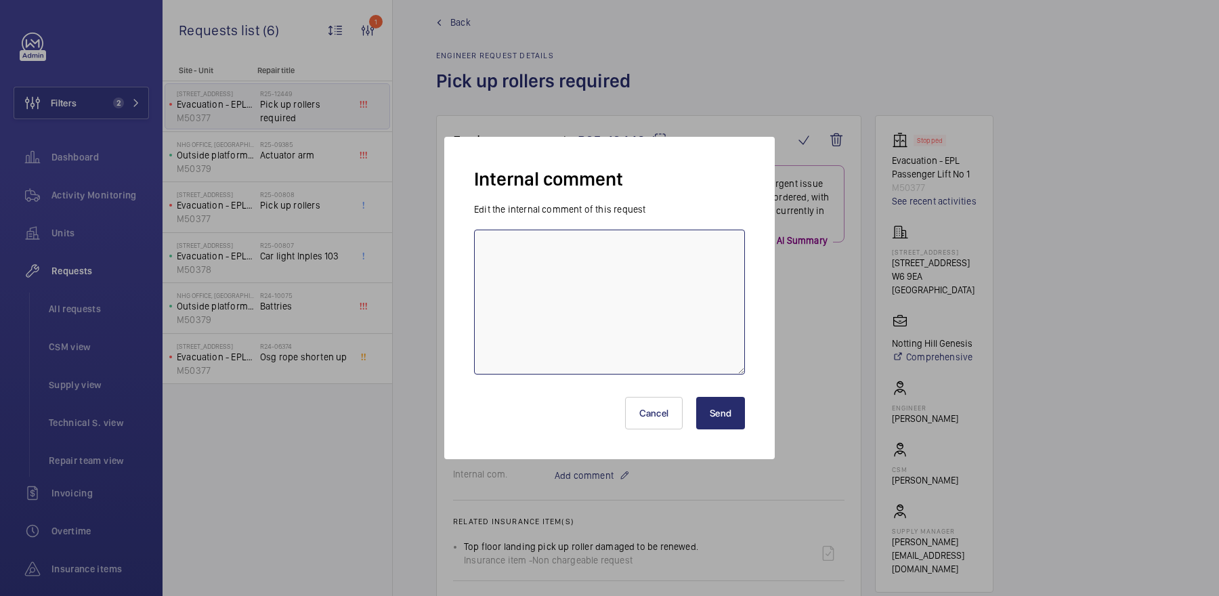
click at [622, 283] on textarea at bounding box center [609, 302] width 271 height 145
type textarea "D: 3cm W: 1.5cm Assembly bracket L: 12.5cm"
click at [737, 410] on button "Send" at bounding box center [720, 413] width 49 height 33
